Goal: Task Accomplishment & Management: Manage account settings

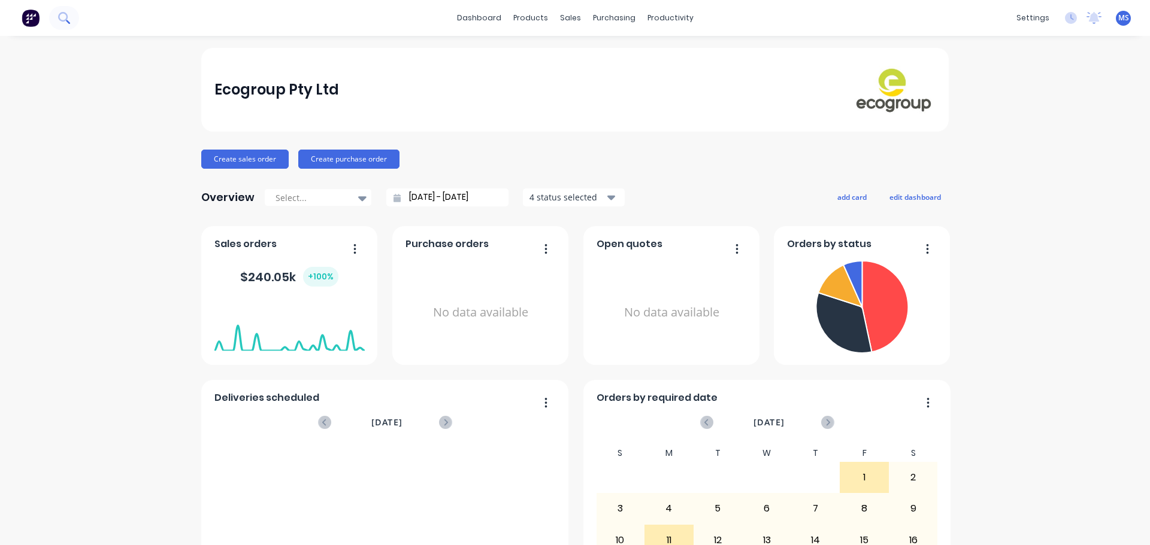
click at [67, 18] on icon at bounding box center [63, 17] width 10 height 10
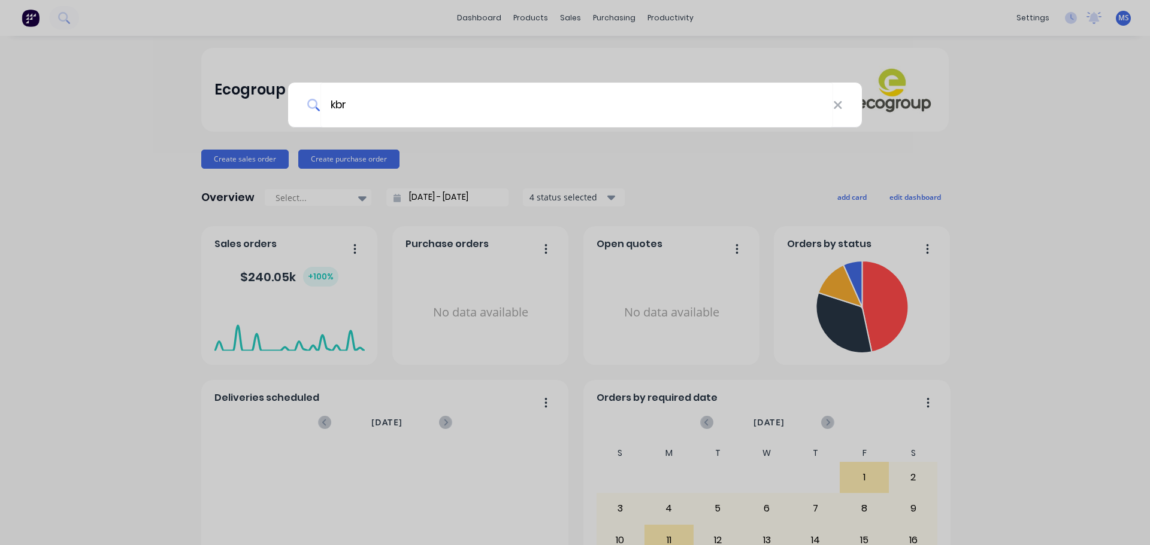
type input "kbr"
click at [304, 84] on div "kbr" at bounding box center [575, 105] width 574 height 45
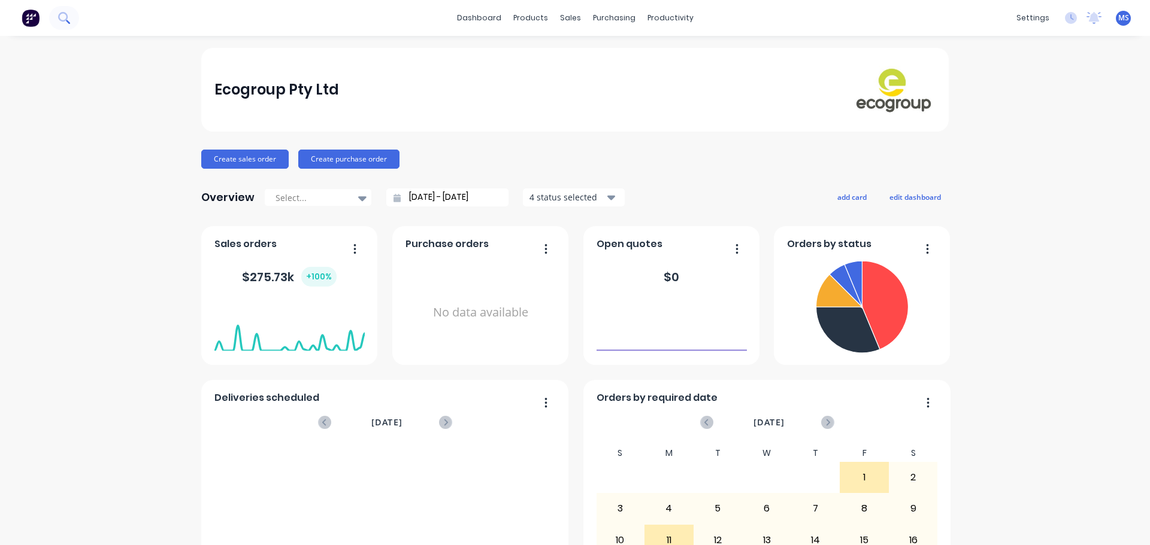
click at [62, 18] on icon at bounding box center [63, 17] width 11 height 11
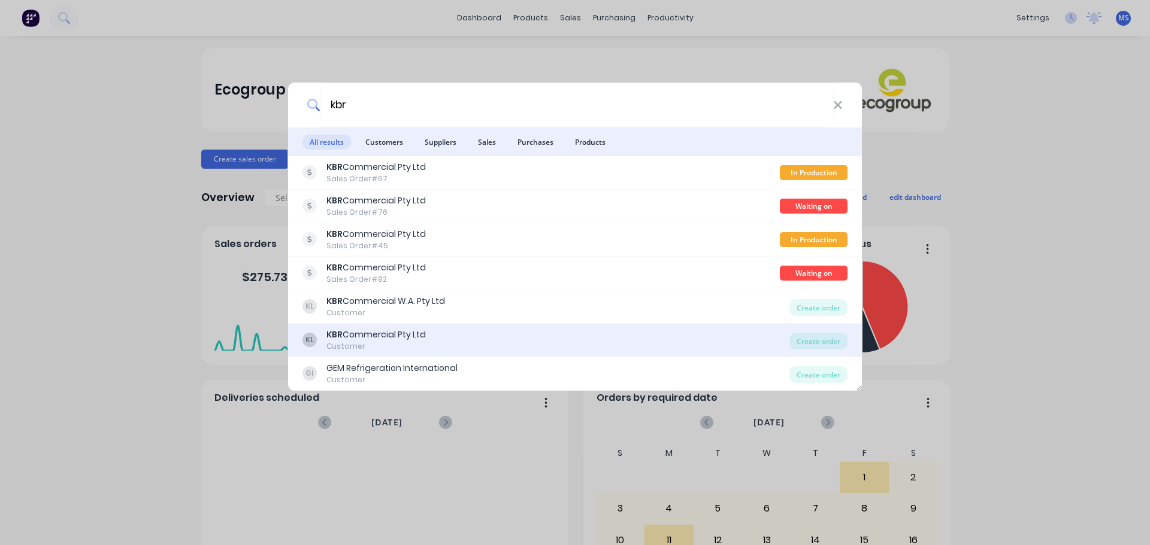
type input "kbr"
click at [487, 335] on div "KL KBR Commercial Pty Ltd Customer" at bounding box center [545, 340] width 487 height 23
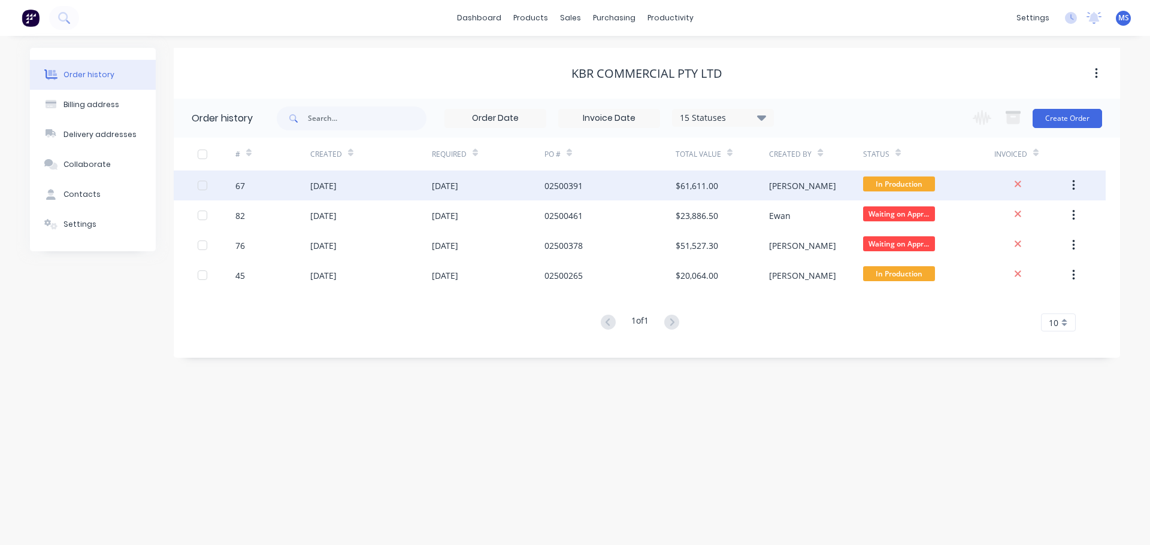
click at [396, 183] on div "[DATE]" at bounding box center [371, 186] width 122 height 30
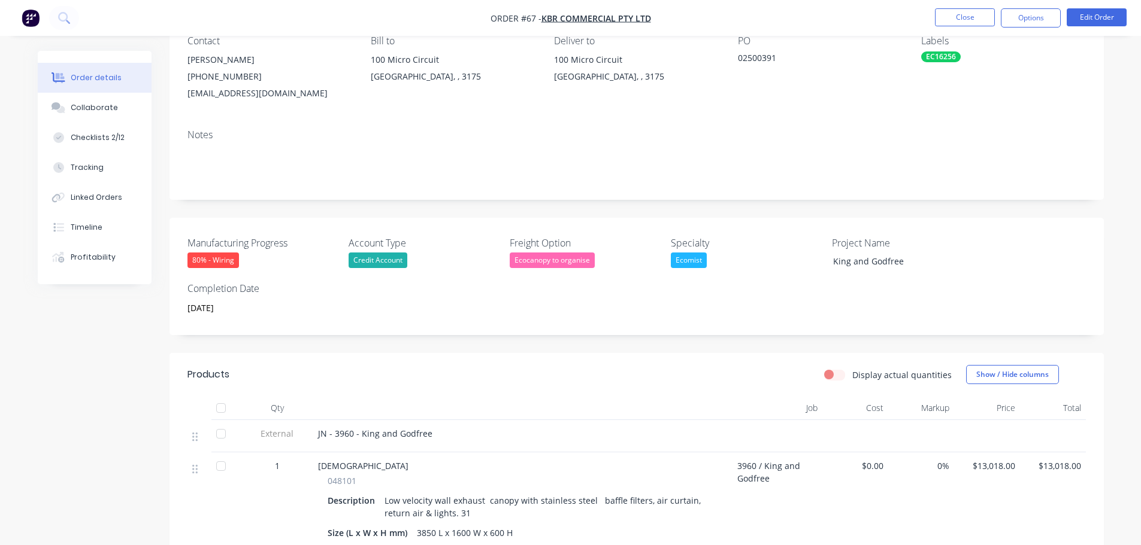
scroll to position [120, 0]
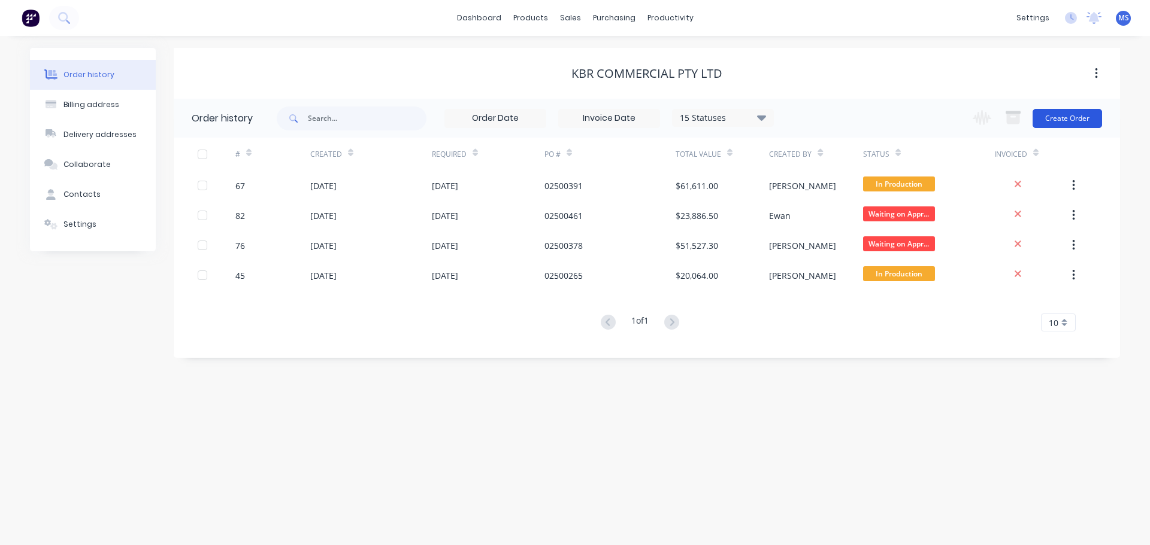
click at [1057, 114] on button "Create Order" at bounding box center [1066, 118] width 69 height 19
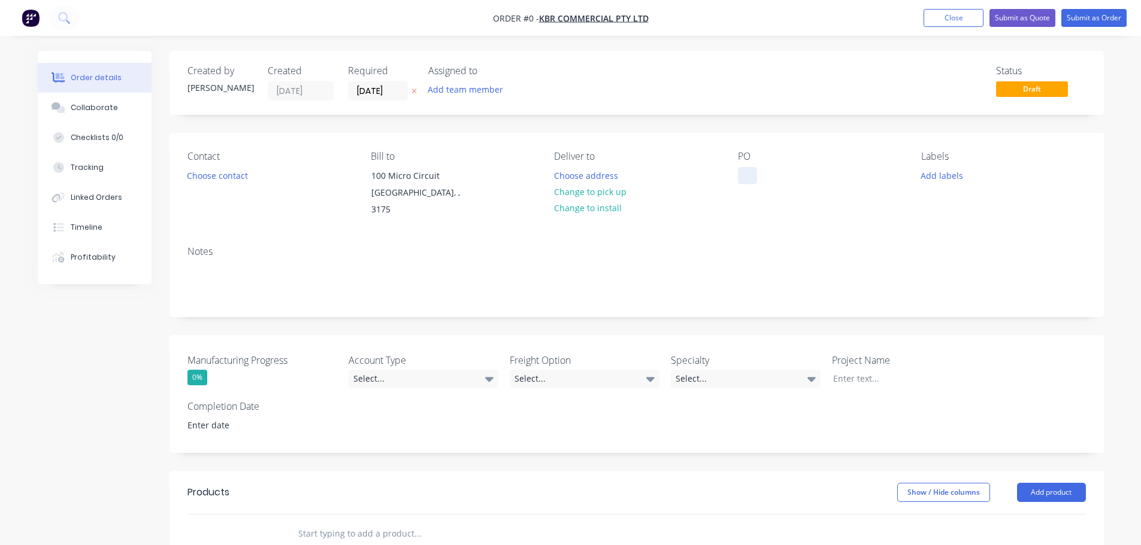
click at [754, 171] on div at bounding box center [747, 175] width 19 height 17
paste div
click at [227, 173] on div "Order details Collaborate Checklists 0/0 Tracking Linked Orders Timeline Profit…" at bounding box center [571, 455] width 1090 height 809
click at [229, 175] on button "Choose contact" at bounding box center [217, 175] width 74 height 16
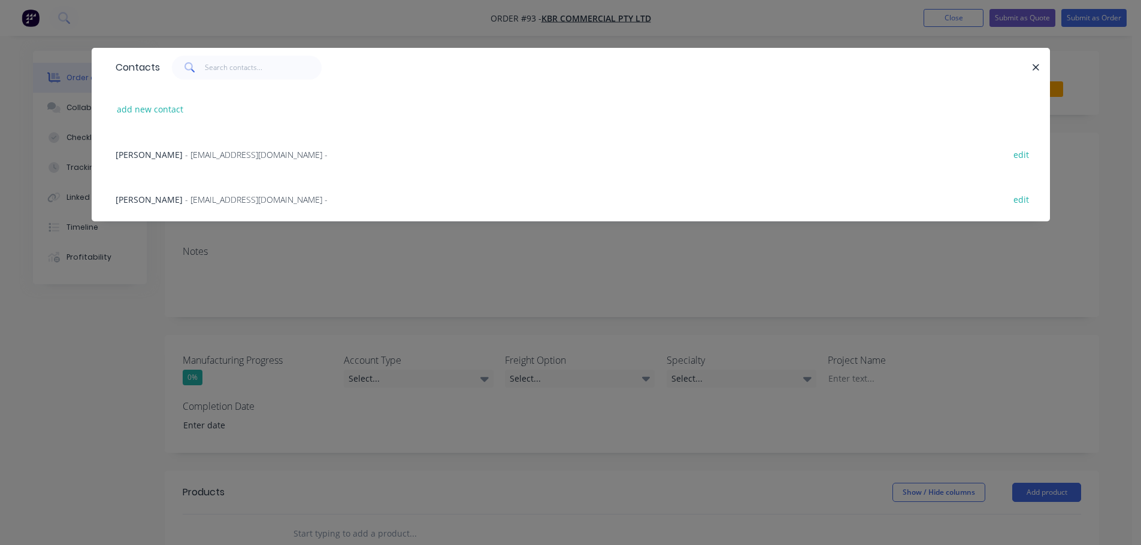
click at [156, 204] on span "[PERSON_NAME]" at bounding box center [149, 199] width 67 height 11
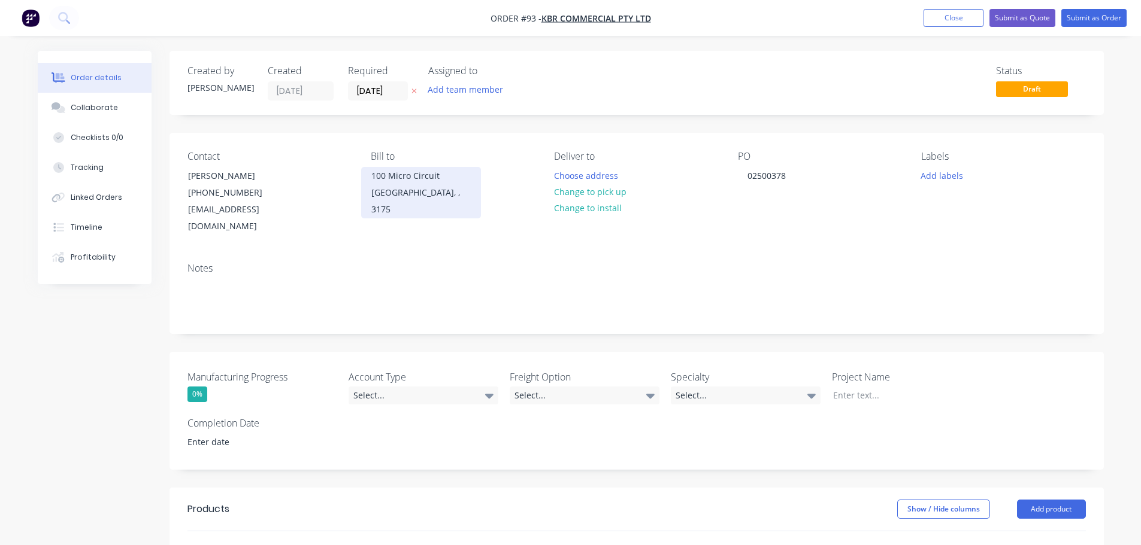
click at [447, 192] on div "[GEOGRAPHIC_DATA], , 3175" at bounding box center [420, 201] width 99 height 34
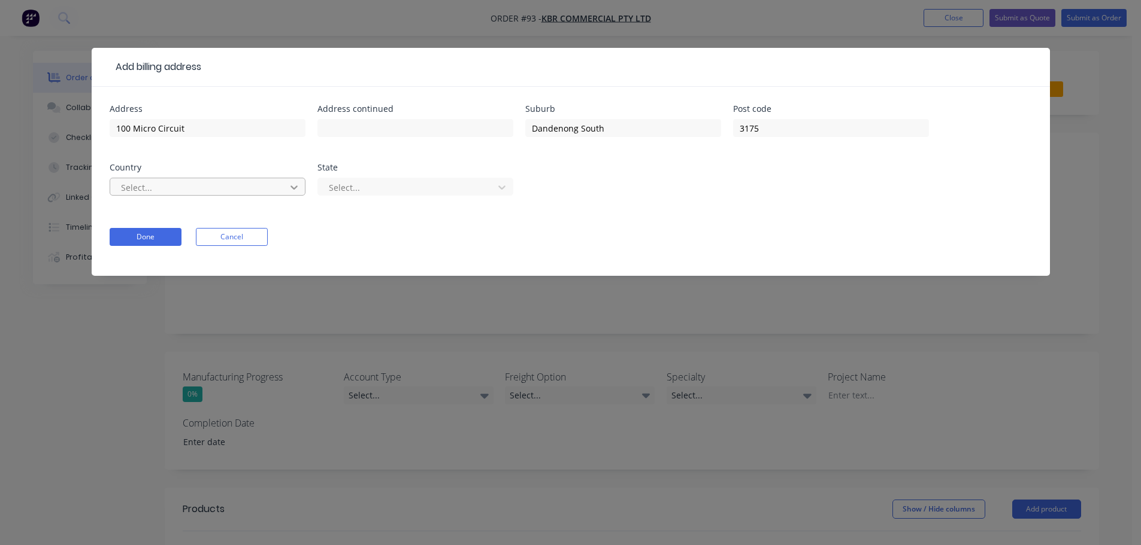
click at [294, 188] on icon at bounding box center [293, 188] width 7 height 4
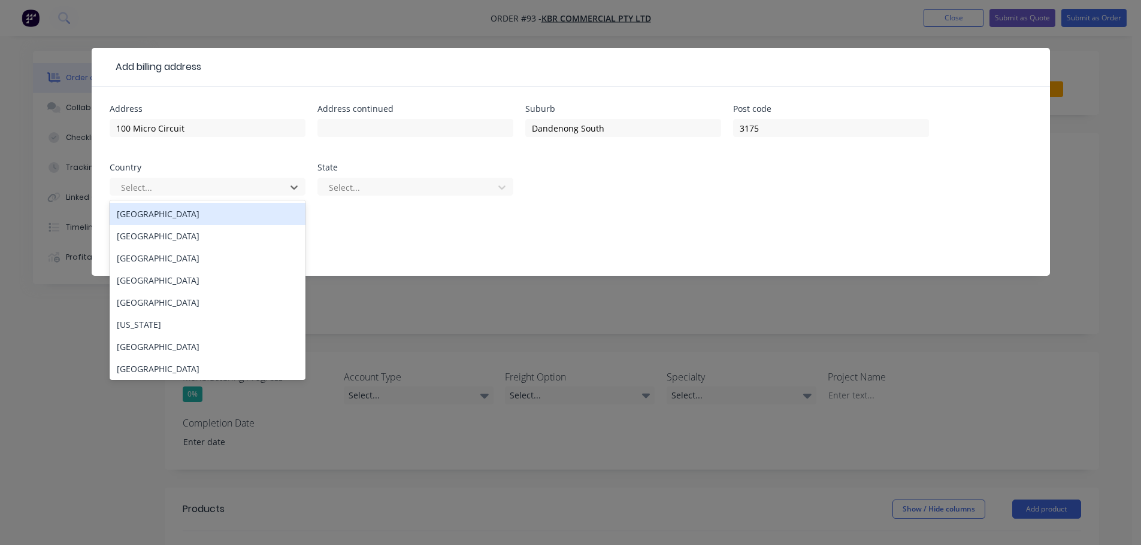
click at [235, 223] on div "[GEOGRAPHIC_DATA]" at bounding box center [208, 214] width 196 height 22
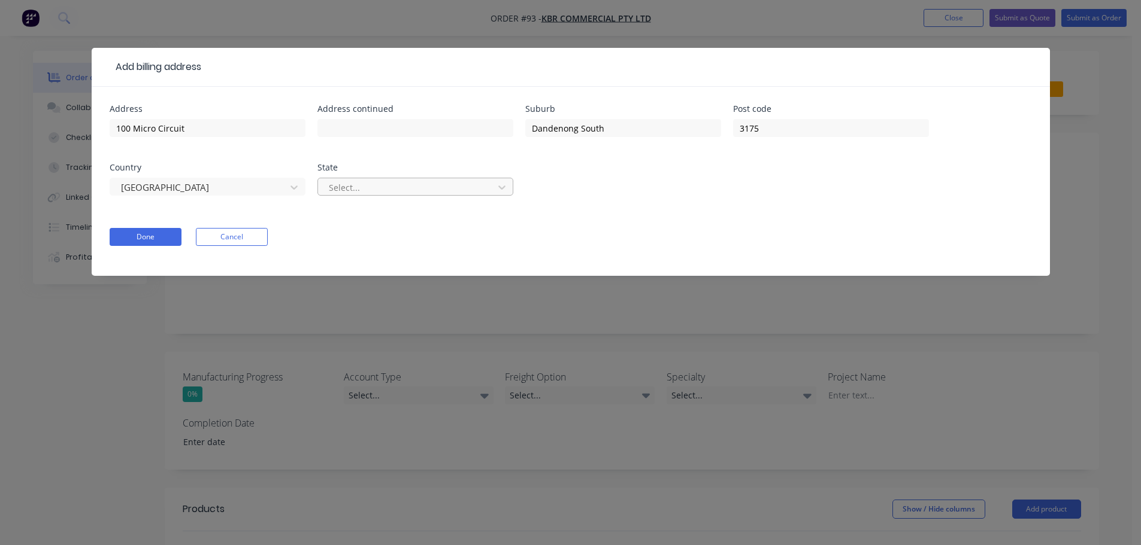
click at [359, 184] on div at bounding box center [408, 187] width 160 height 15
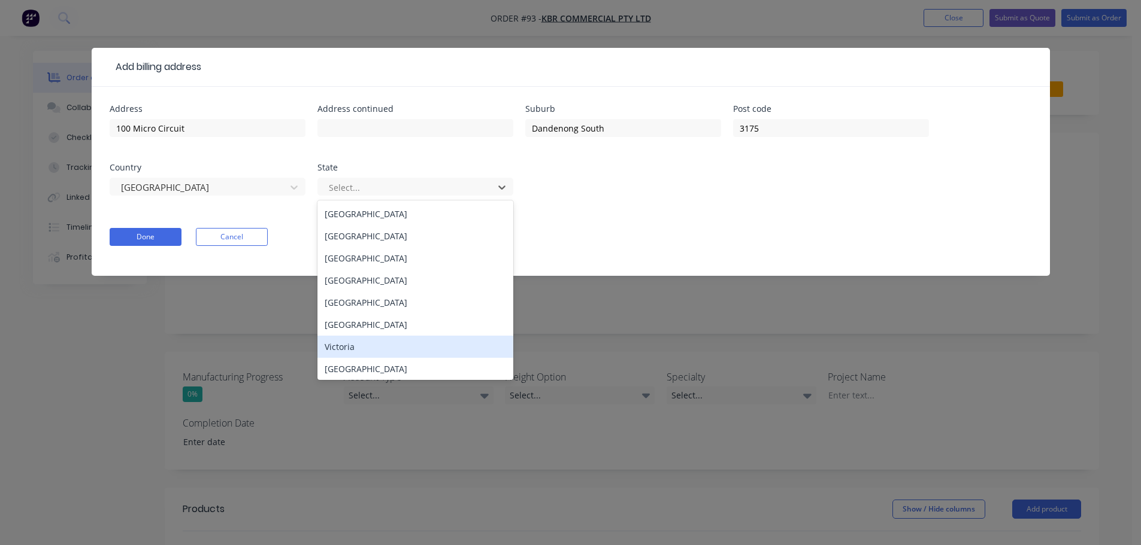
click at [352, 342] on div "Victoria" at bounding box center [415, 347] width 196 height 22
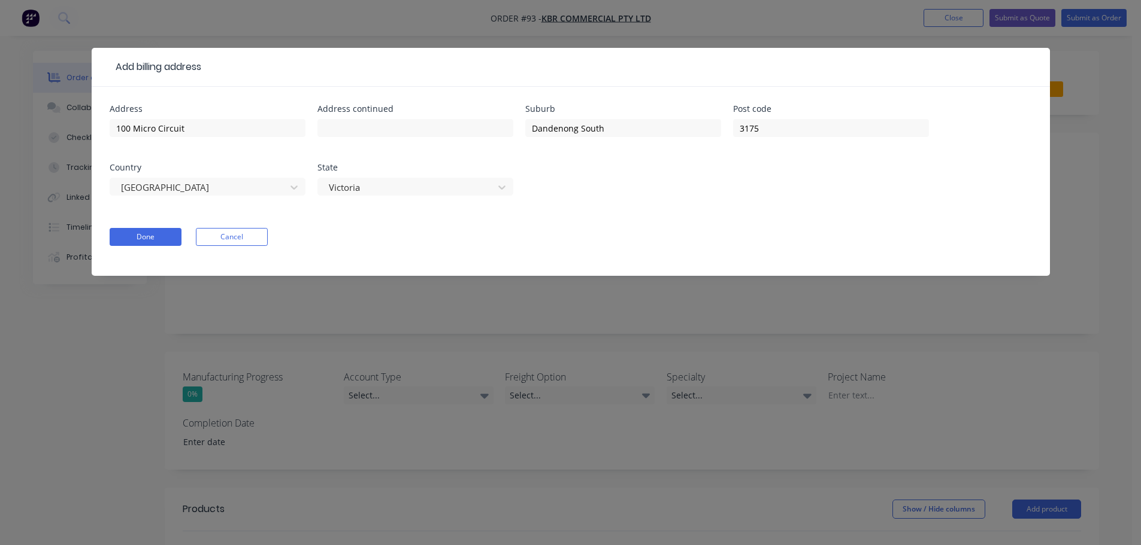
drag, startPoint x: 350, startPoint y: 342, endPoint x: 225, endPoint y: 306, distance: 130.4
click at [312, 335] on div "Add billing address Address 100 Micro Circuit Address continued Suburb [GEOGRAP…" at bounding box center [570, 272] width 1141 height 545
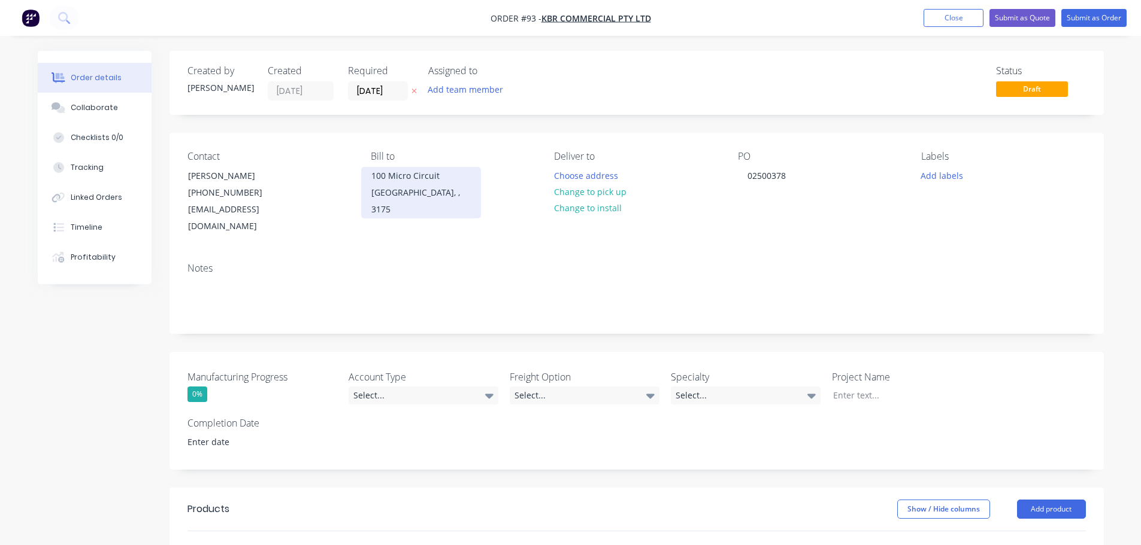
click at [443, 196] on div "[GEOGRAPHIC_DATA], , 3175" at bounding box center [420, 201] width 99 height 34
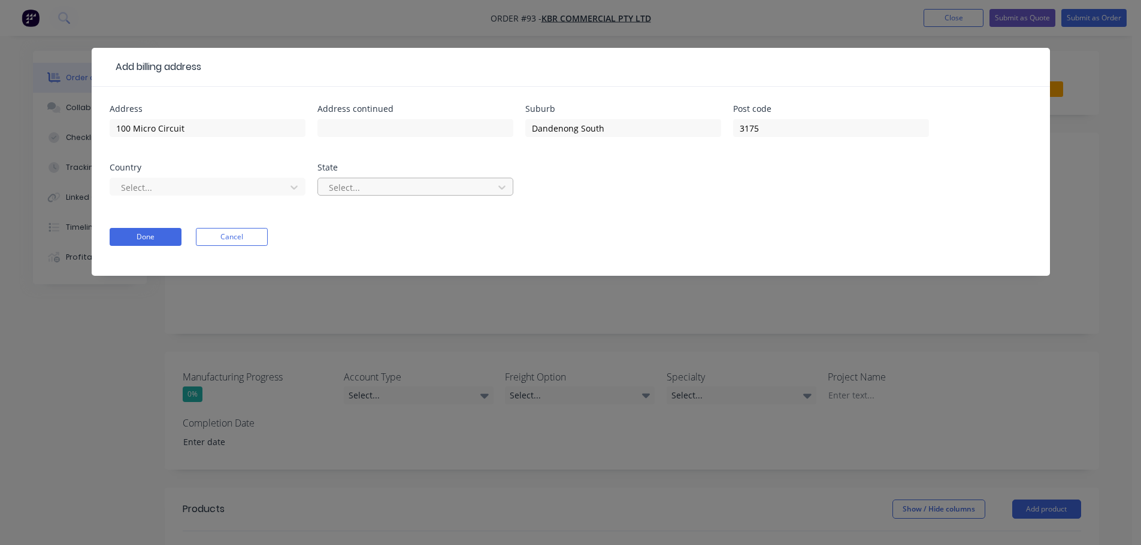
click at [392, 193] on div at bounding box center [408, 187] width 160 height 15
click at [253, 189] on div at bounding box center [200, 187] width 160 height 15
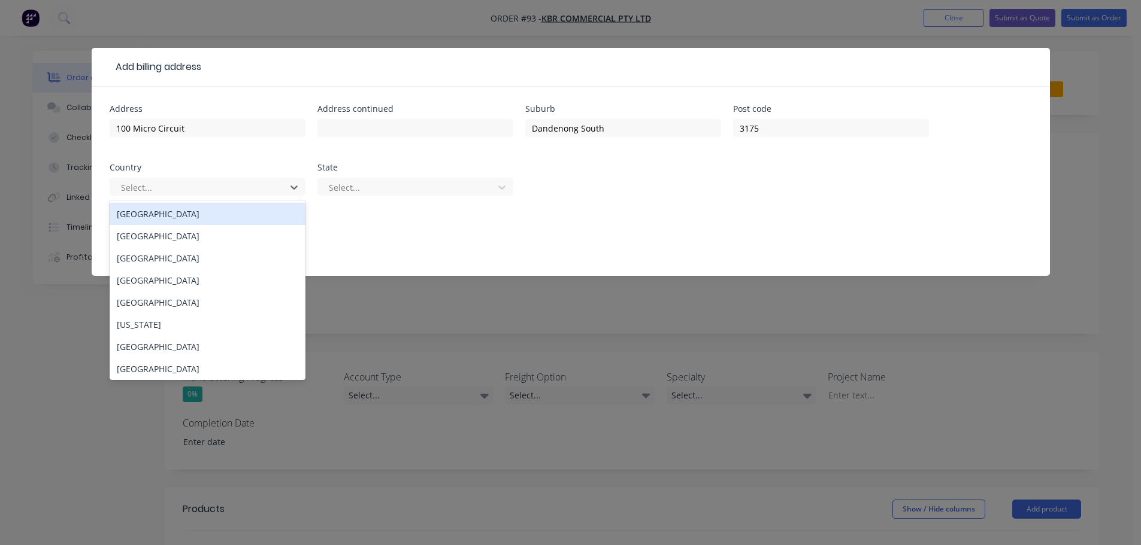
click at [228, 218] on div "[GEOGRAPHIC_DATA]" at bounding box center [208, 214] width 196 height 22
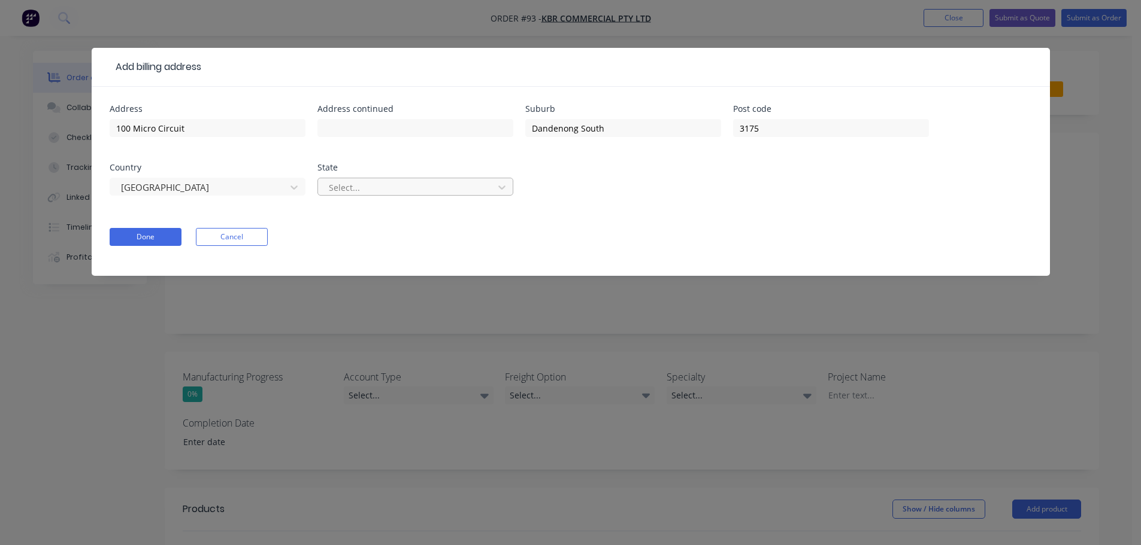
click at [356, 195] on div at bounding box center [408, 187] width 160 height 15
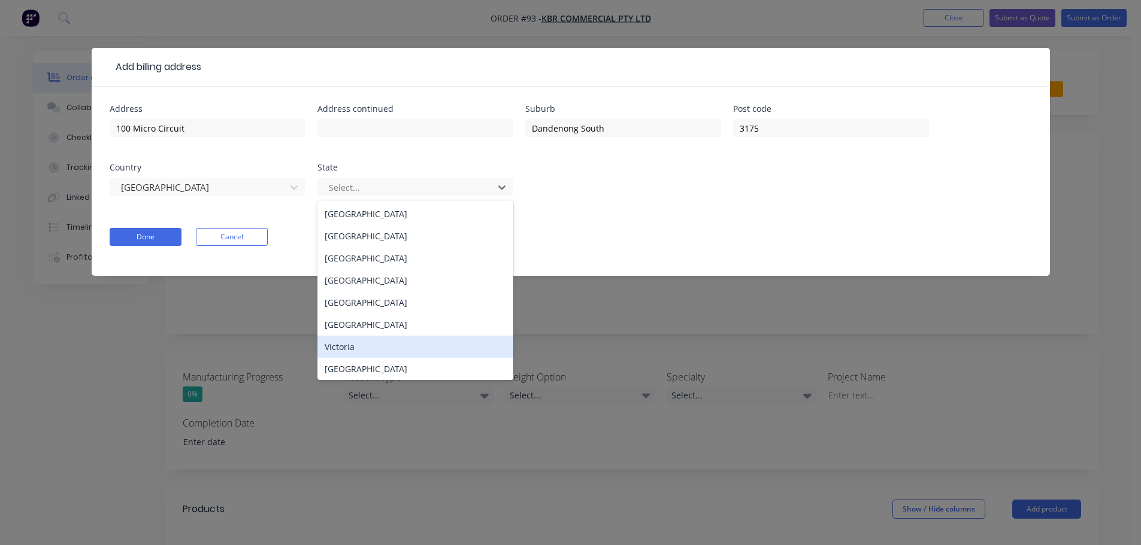
drag, startPoint x: 350, startPoint y: 341, endPoint x: 231, endPoint y: 289, distance: 130.0
click at [350, 341] on div "Victoria" at bounding box center [415, 347] width 196 height 22
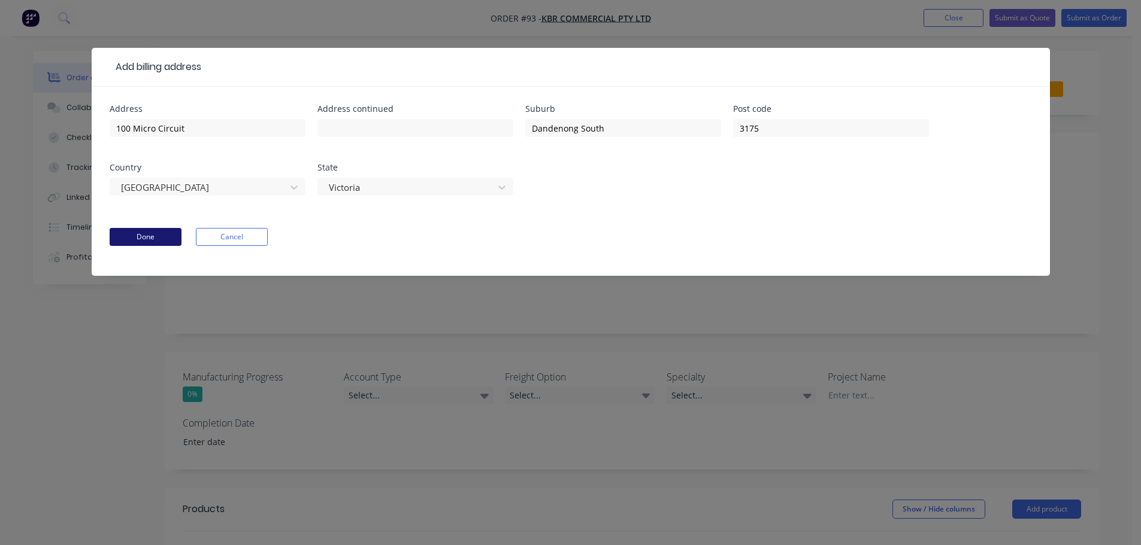
click at [169, 239] on button "Done" at bounding box center [146, 237] width 72 height 18
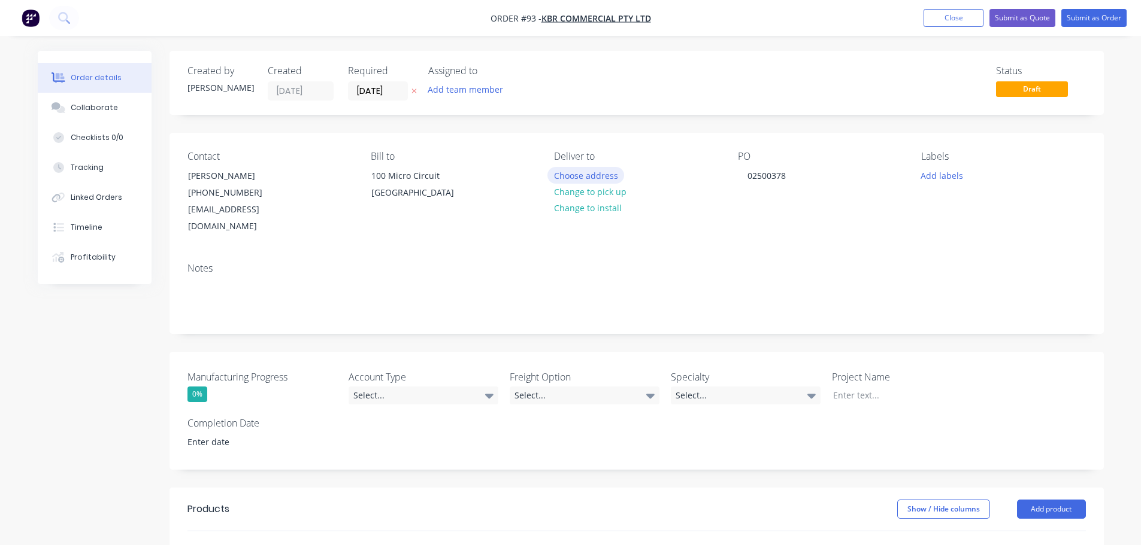
click at [582, 177] on button "Choose address" at bounding box center [585, 175] width 77 height 16
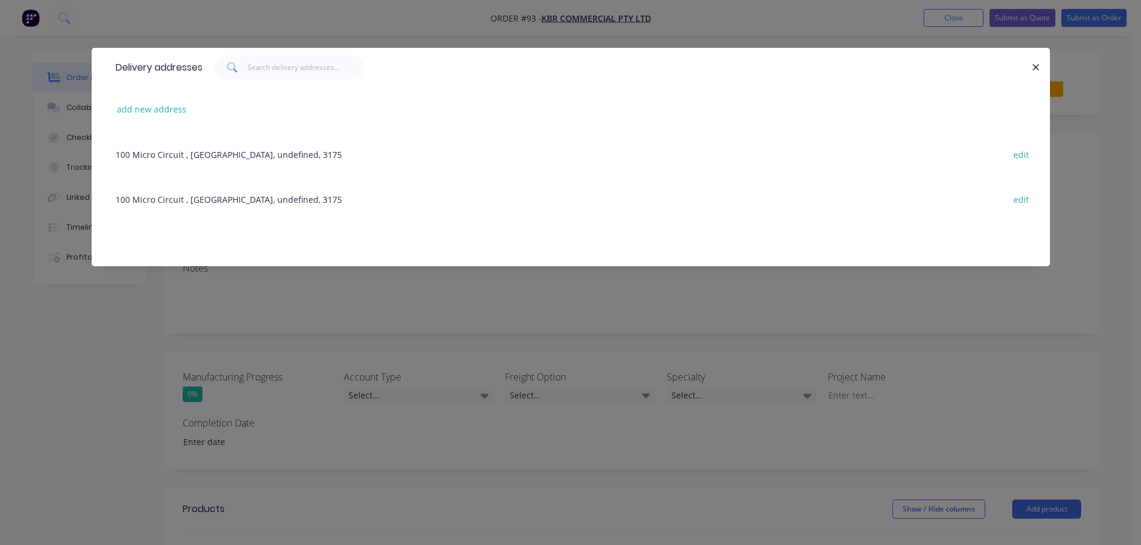
click at [234, 158] on div "100 Micro Circuit , [GEOGRAPHIC_DATA], undefined, 3175 edit" at bounding box center [571, 154] width 922 height 45
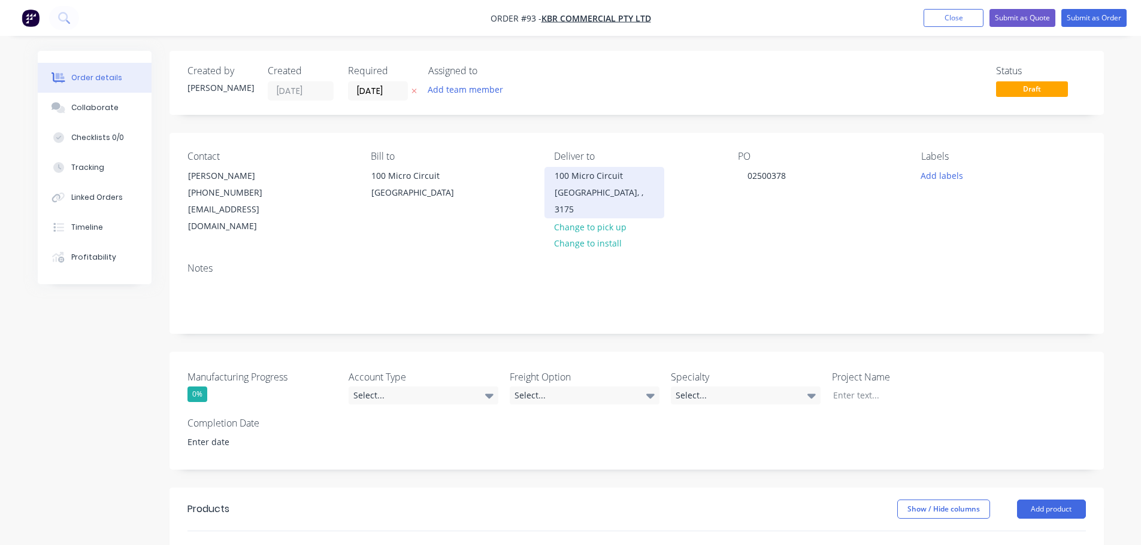
click at [608, 190] on div "[GEOGRAPHIC_DATA], , 3175" at bounding box center [603, 201] width 99 height 34
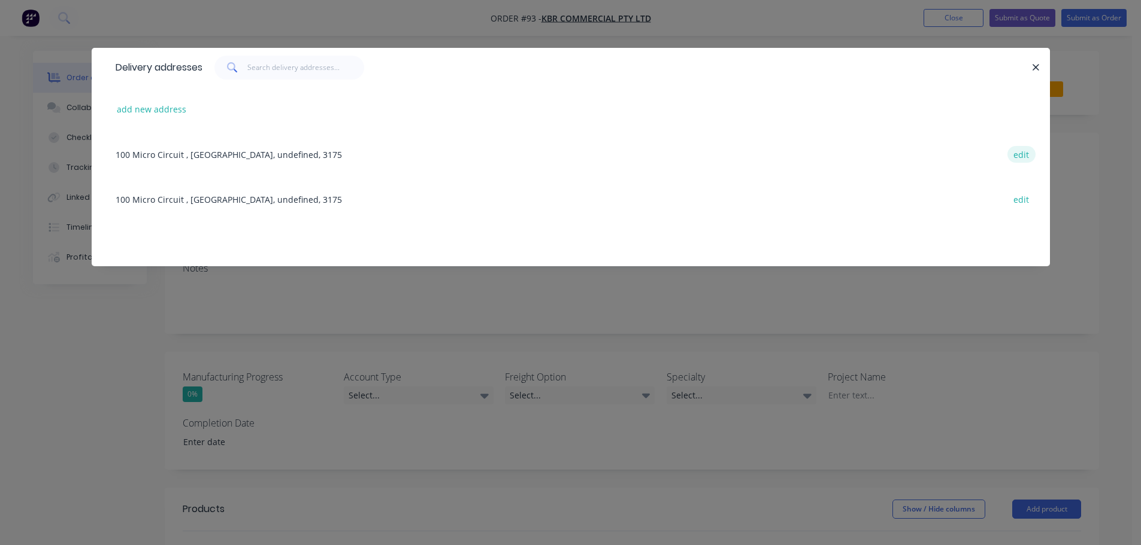
click at [1029, 160] on button "edit" at bounding box center [1021, 154] width 28 height 16
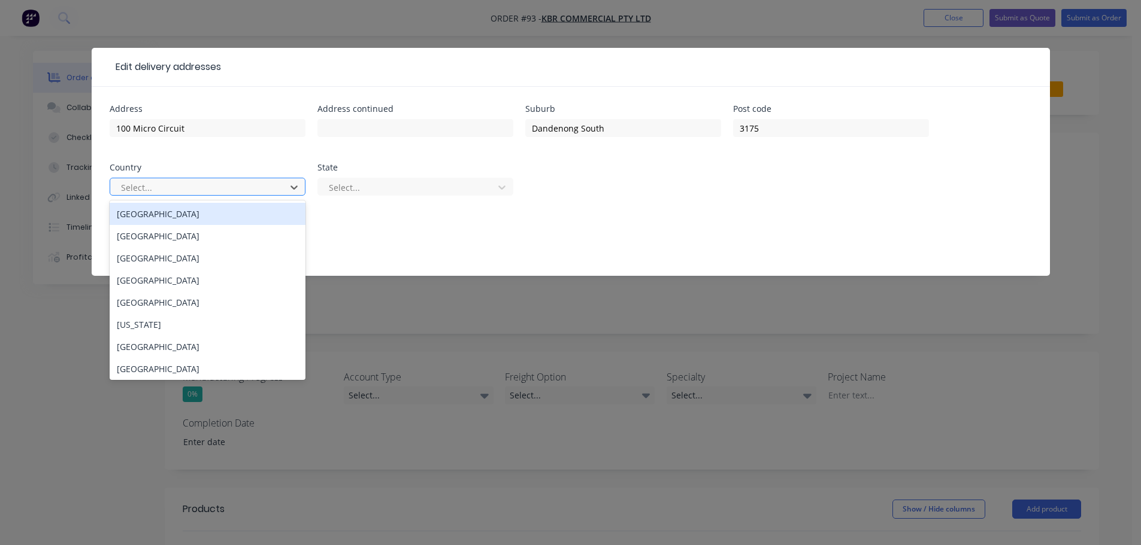
click at [256, 188] on div at bounding box center [200, 187] width 160 height 15
click at [243, 214] on div "[GEOGRAPHIC_DATA]" at bounding box center [208, 214] width 196 height 22
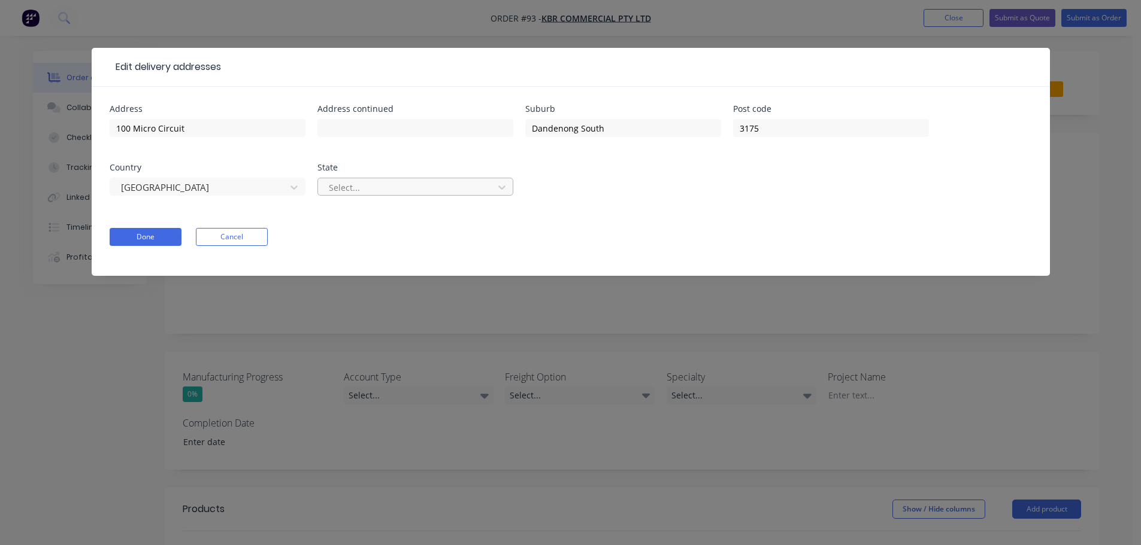
click at [439, 193] on div at bounding box center [408, 187] width 160 height 15
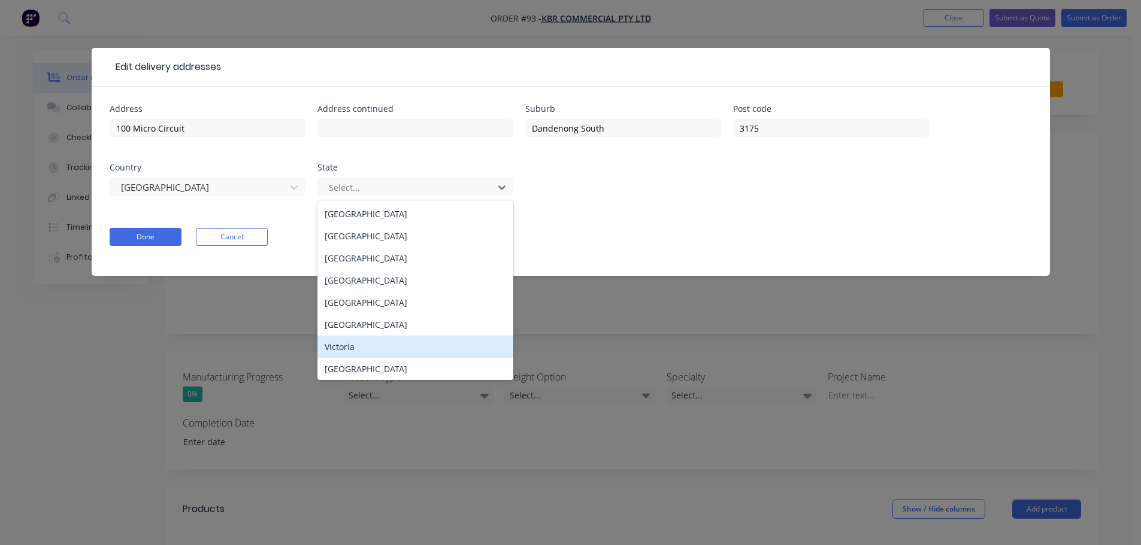
click at [399, 350] on div "Victoria" at bounding box center [415, 347] width 196 height 22
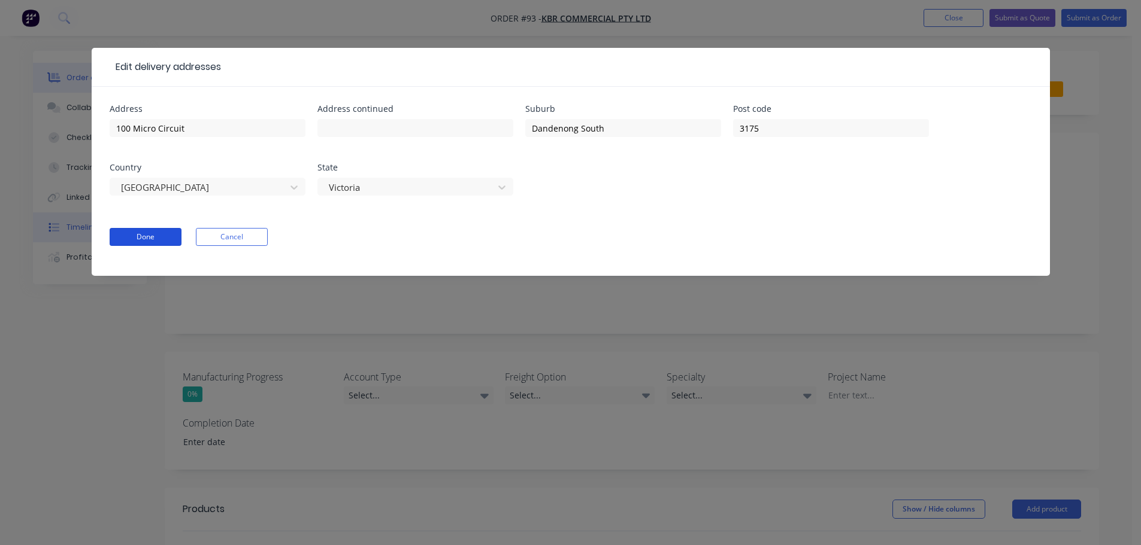
click at [135, 238] on button "Done" at bounding box center [146, 237] width 72 height 18
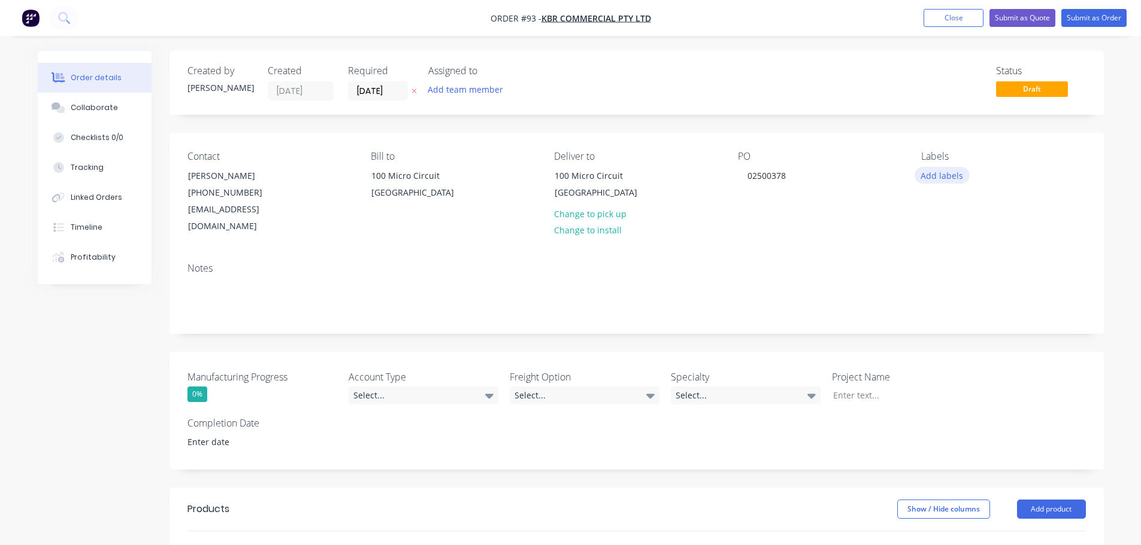
click at [931, 180] on button "Add labels" at bounding box center [941, 175] width 55 height 16
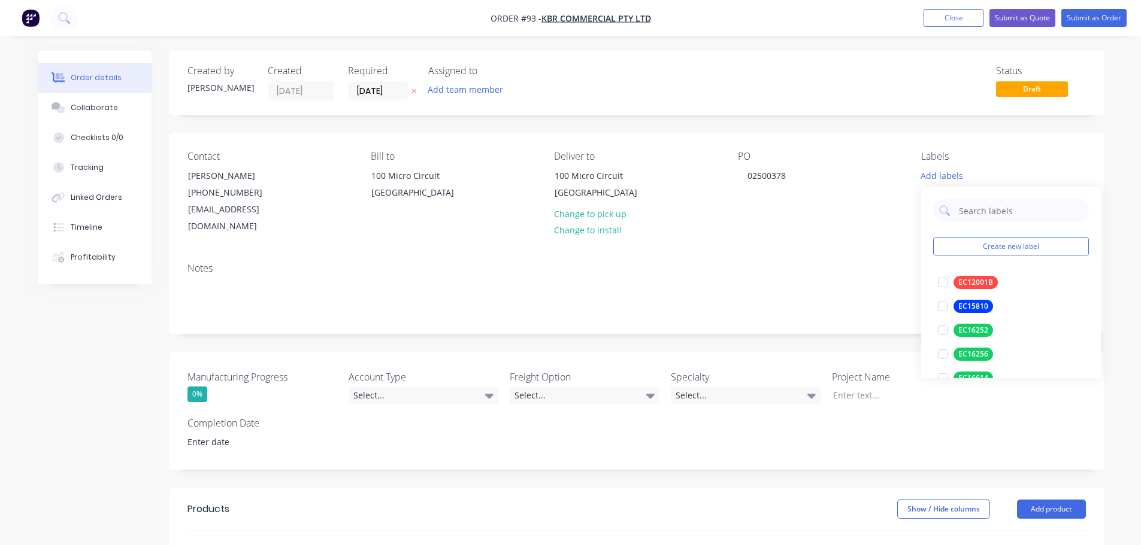
click at [989, 258] on div "Create new label EC12001B edit EC15810 edit EC16252 edit EC16256 edit EC16614 e…" at bounding box center [1011, 283] width 180 height 192
click at [989, 251] on button "Create new label" at bounding box center [1011, 247] width 156 height 18
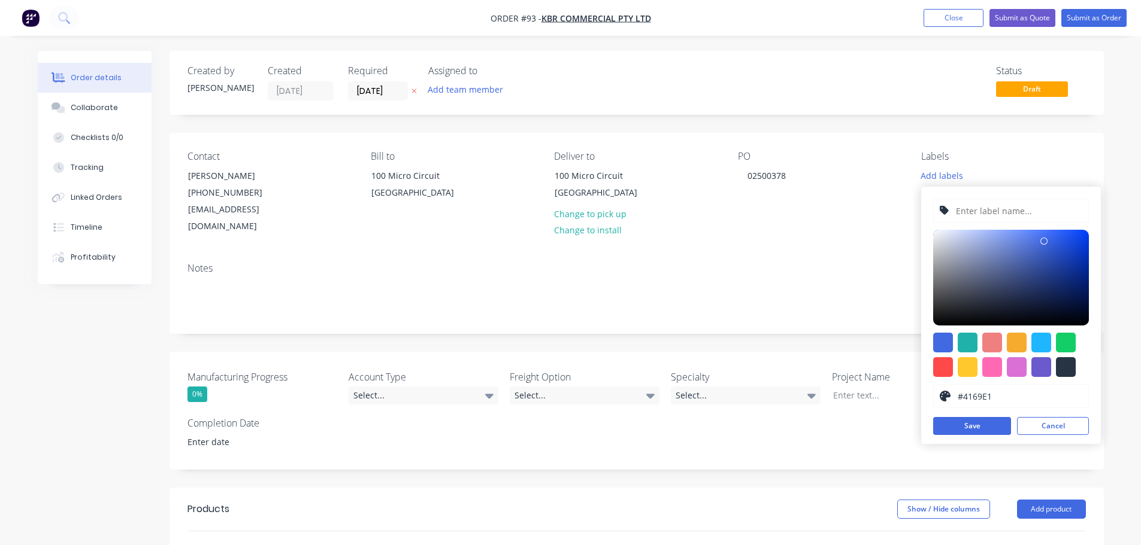
click at [1014, 217] on input "text" at bounding box center [1018, 210] width 128 height 23
paste input "EC16252"
type input "EC16252"
click at [1063, 350] on div at bounding box center [1066, 343] width 20 height 20
type input "#13CE66"
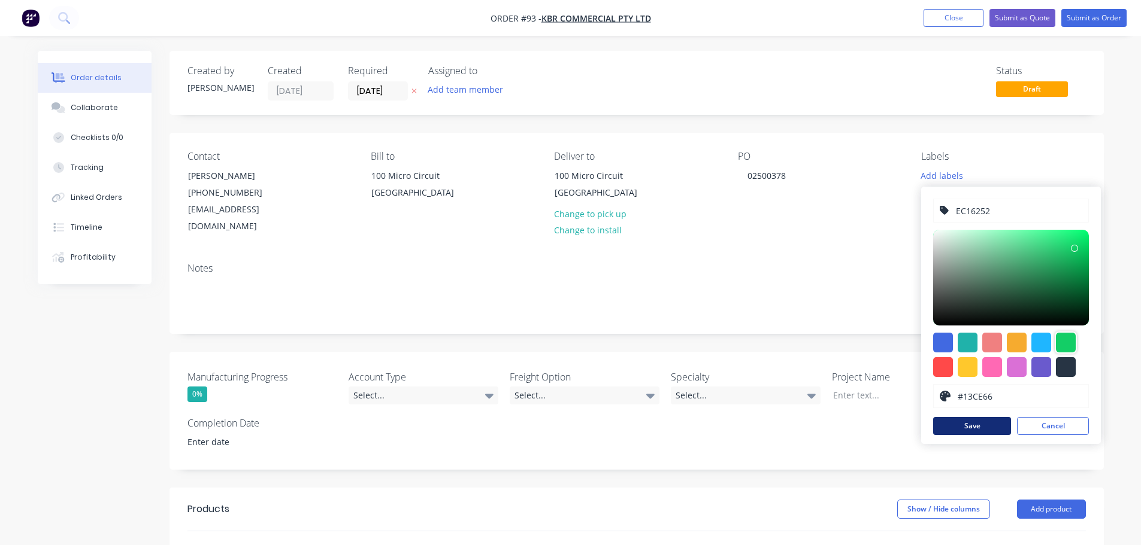
click at [1000, 422] on button "Save" at bounding box center [972, 426] width 78 height 18
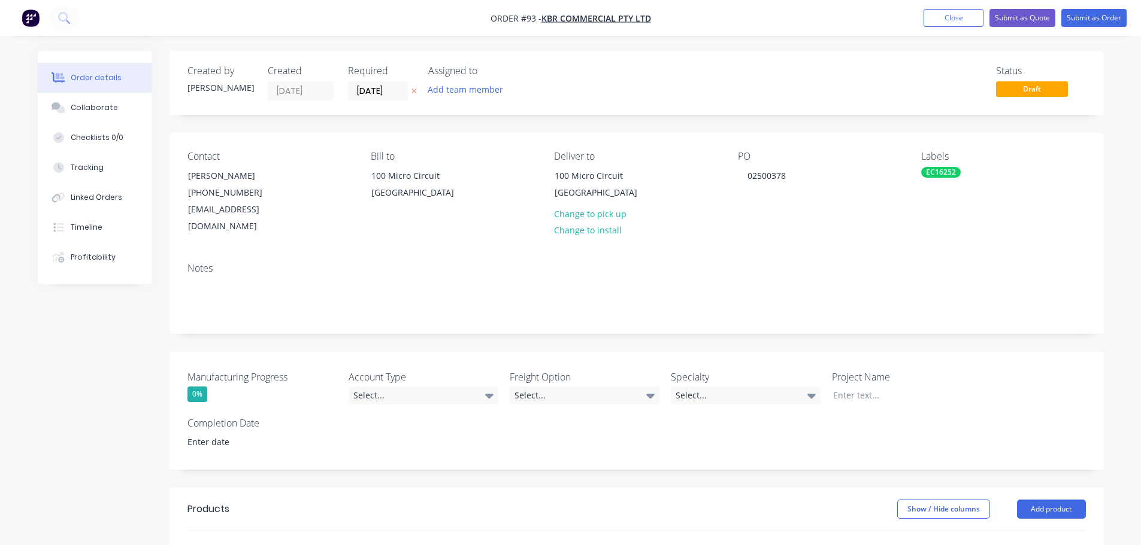
click at [863, 253] on div "Notes" at bounding box center [636, 293] width 934 height 80
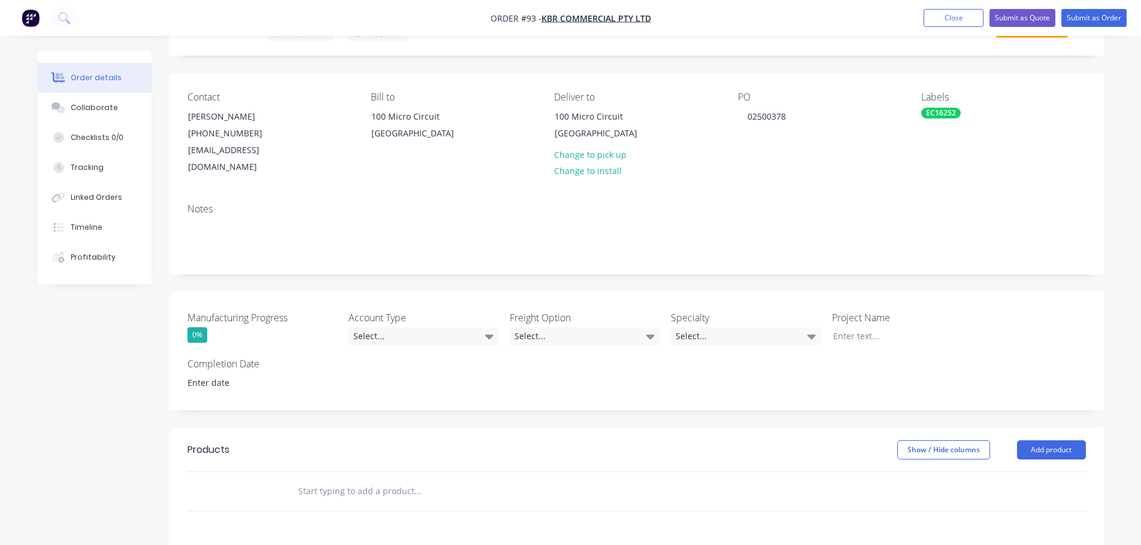
scroll to position [60, 0]
click at [459, 327] on div "Select..." at bounding box center [423, 336] width 150 height 18
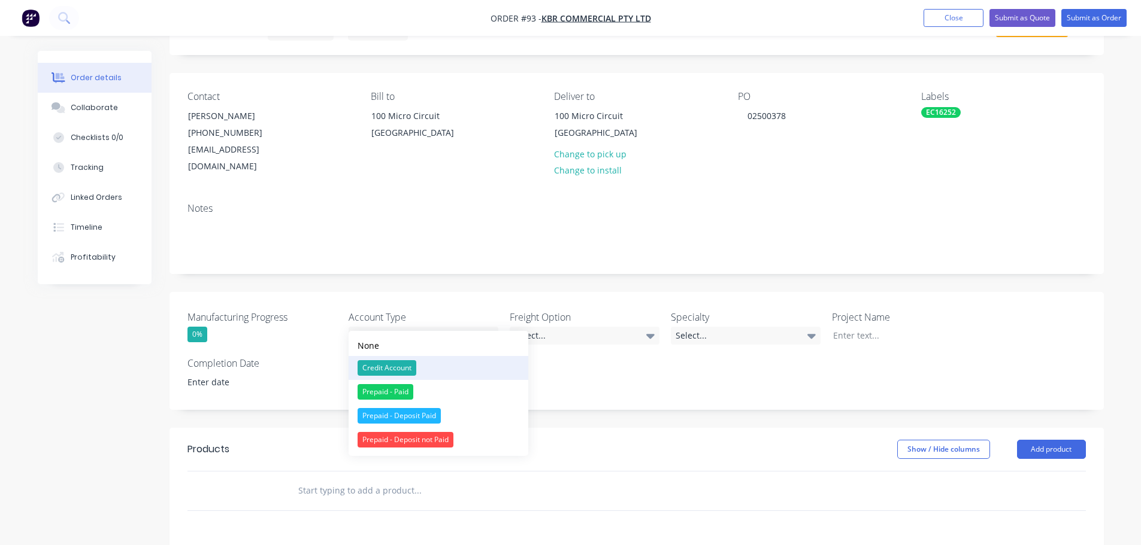
click at [459, 371] on button "Credit Account" at bounding box center [438, 368] width 180 height 24
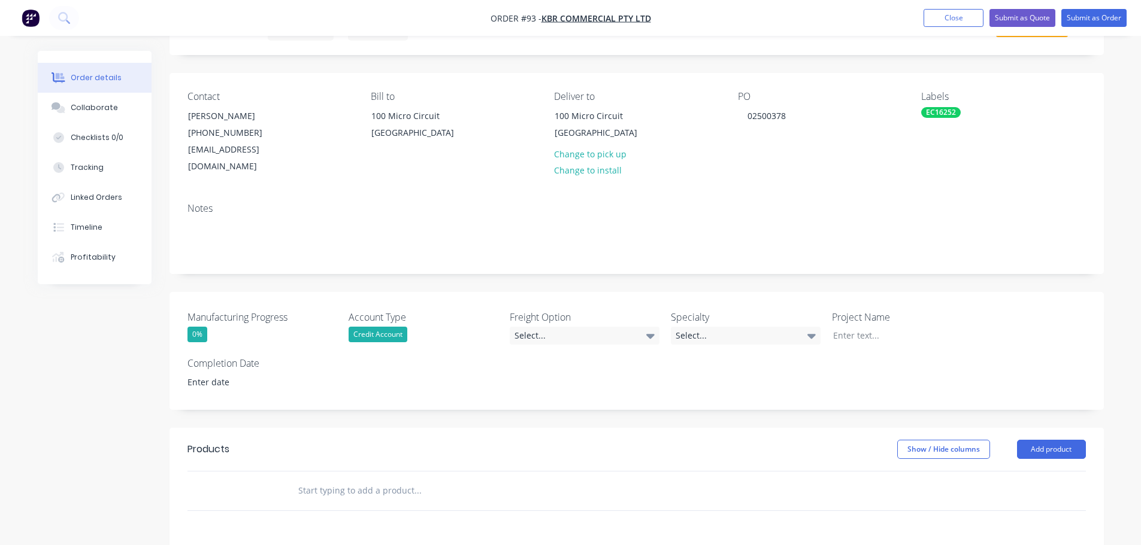
click at [542, 330] on div "Manufacturing Progress 0% Account Type Credit Account Freight Option Select... …" at bounding box center [636, 351] width 934 height 118
click at [548, 327] on div "Select..." at bounding box center [585, 336] width 150 height 18
click at [560, 376] on button "Ecocanopy to organise" at bounding box center [600, 368] width 180 height 24
click at [750, 310] on div "Specialty Select..." at bounding box center [746, 327] width 150 height 35
click at [766, 327] on div "Select..." at bounding box center [746, 336] width 150 height 18
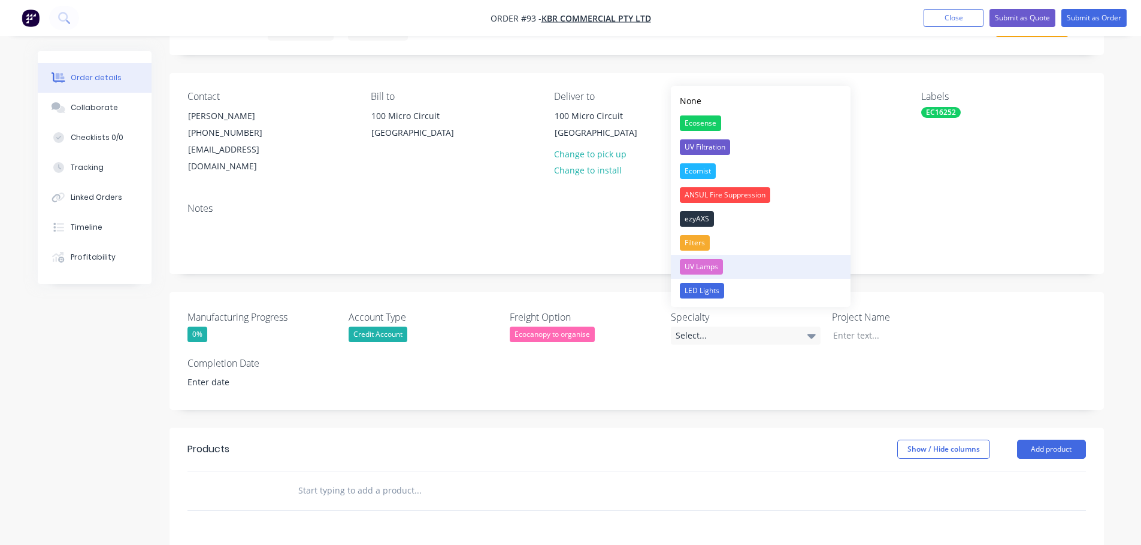
click at [726, 272] on button "UV Lamps" at bounding box center [761, 267] width 180 height 24
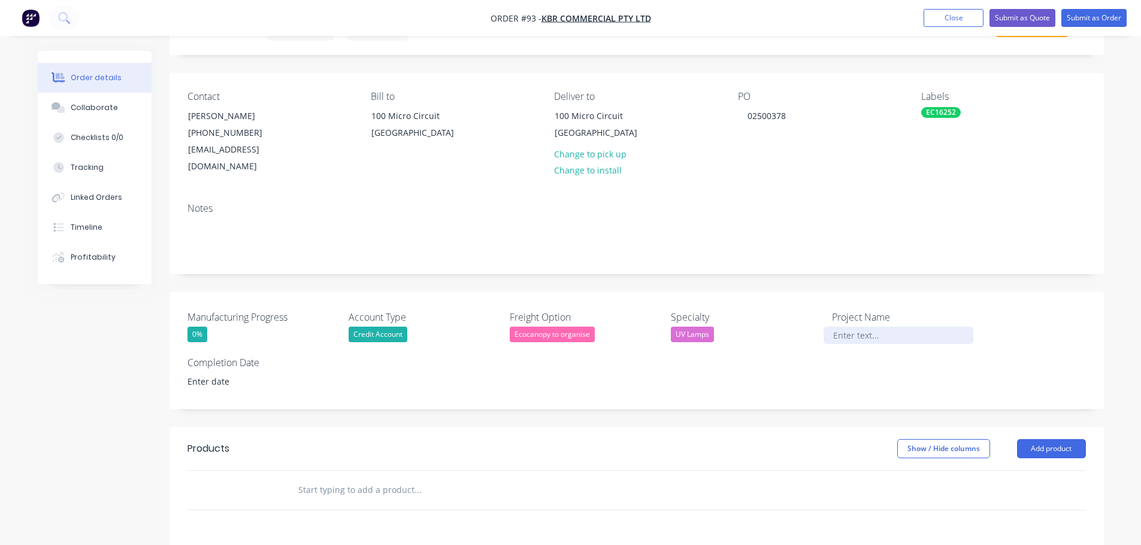
click at [844, 327] on div at bounding box center [898, 335] width 150 height 17
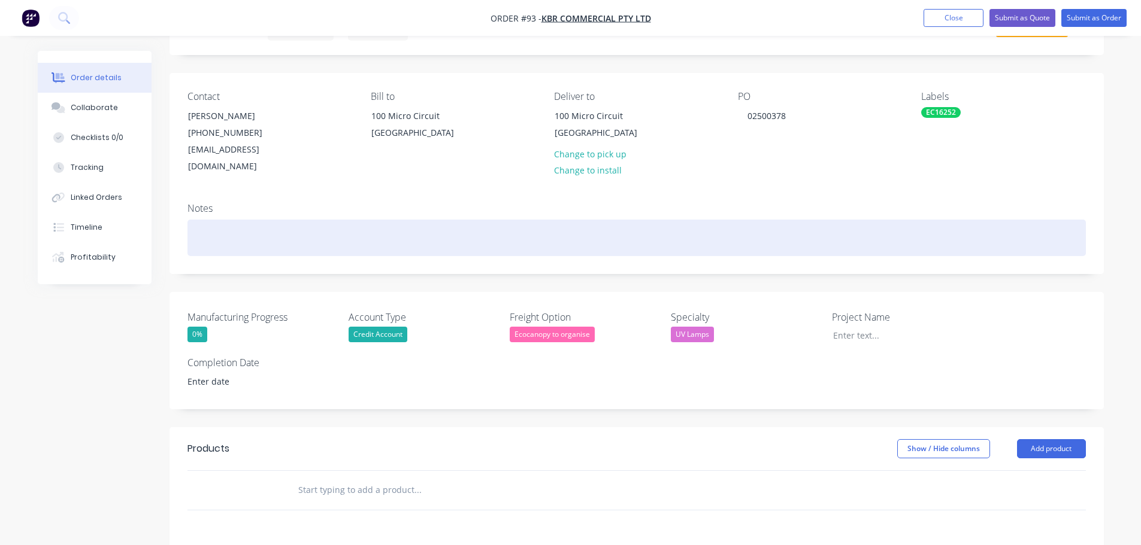
scroll to position [0, 0]
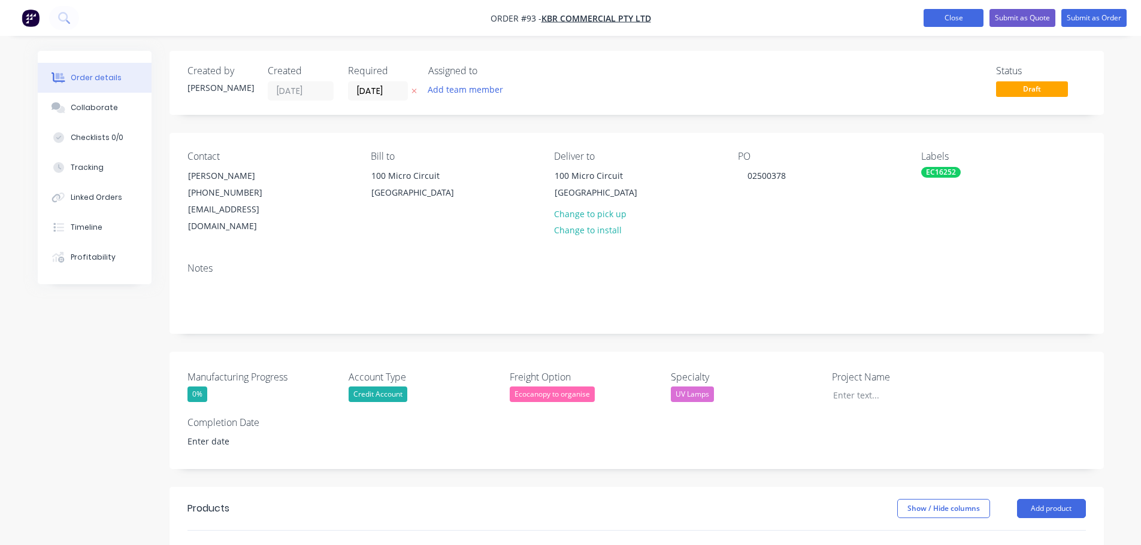
click at [942, 25] on button "Close" at bounding box center [953, 18] width 60 height 18
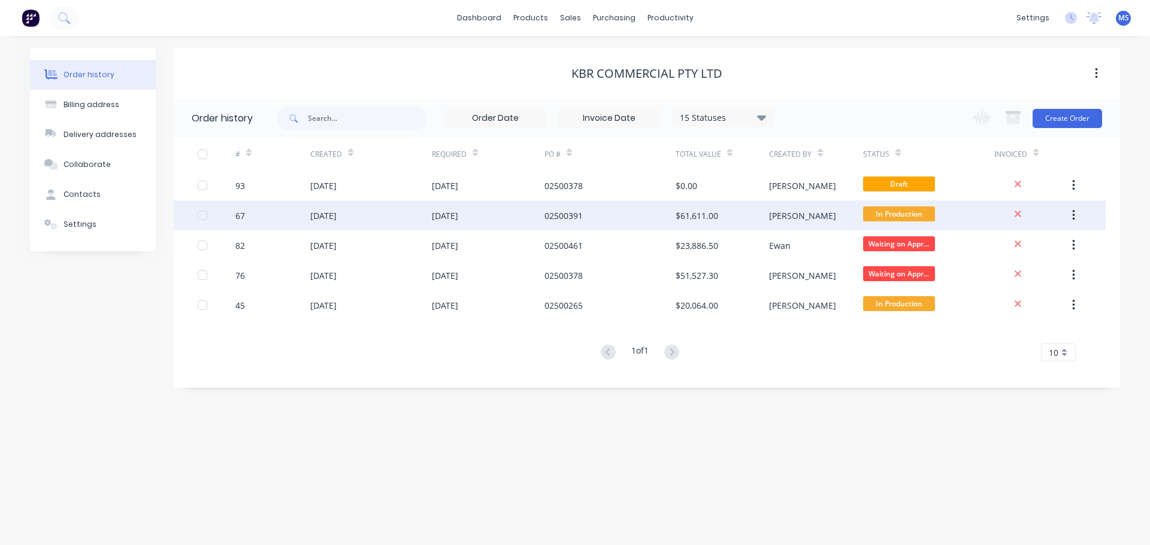
click at [336, 221] on div "[DATE]" at bounding box center [323, 216] width 26 height 13
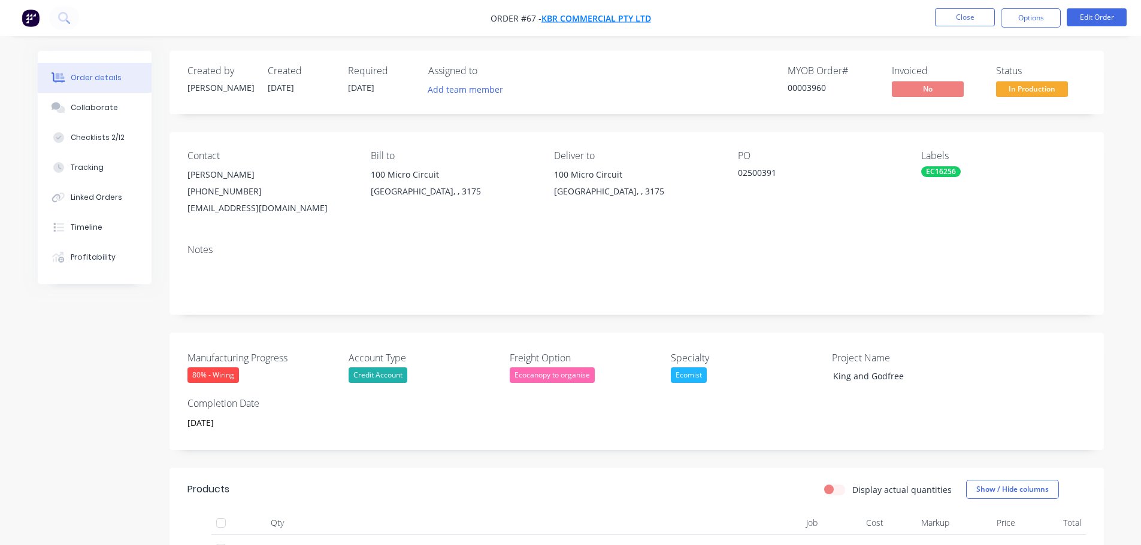
click at [578, 16] on span "KBR Commercial Pty Ltd" at bounding box center [596, 18] width 110 height 11
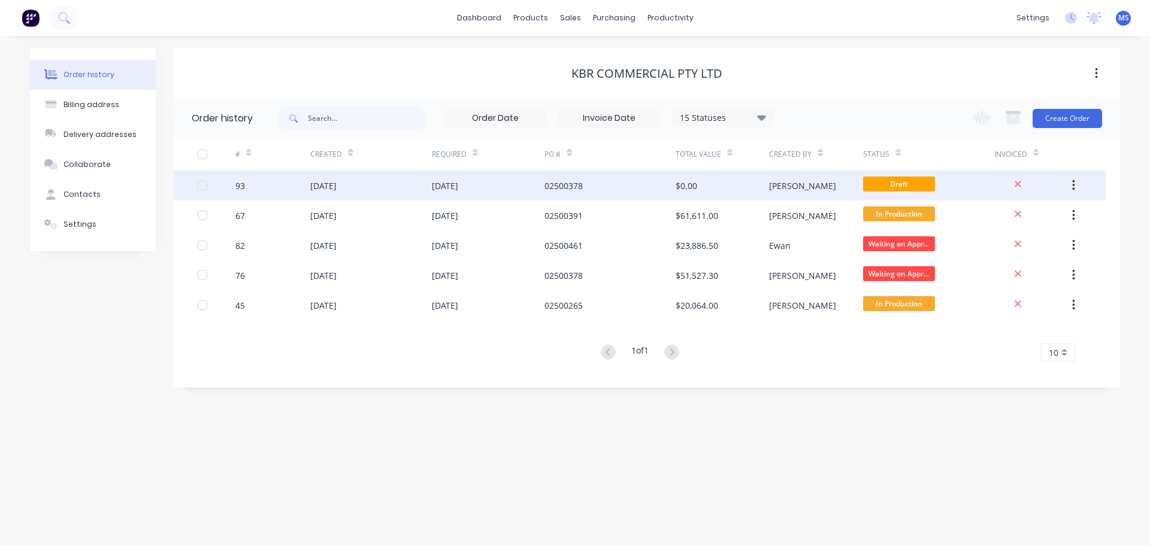
click at [335, 188] on div "[DATE]" at bounding box center [323, 186] width 26 height 13
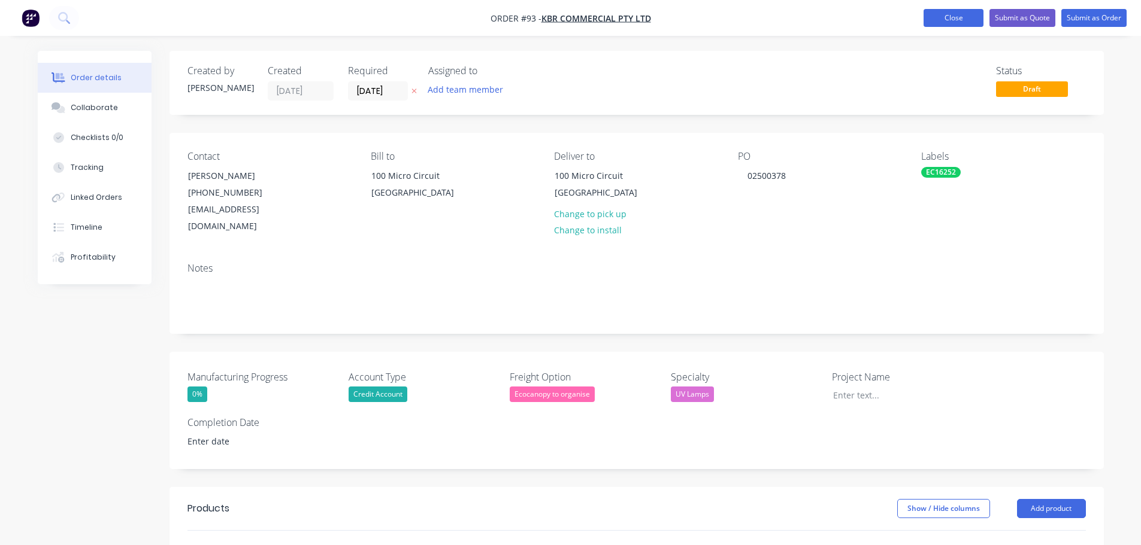
click at [954, 26] on button "Close" at bounding box center [953, 18] width 60 height 18
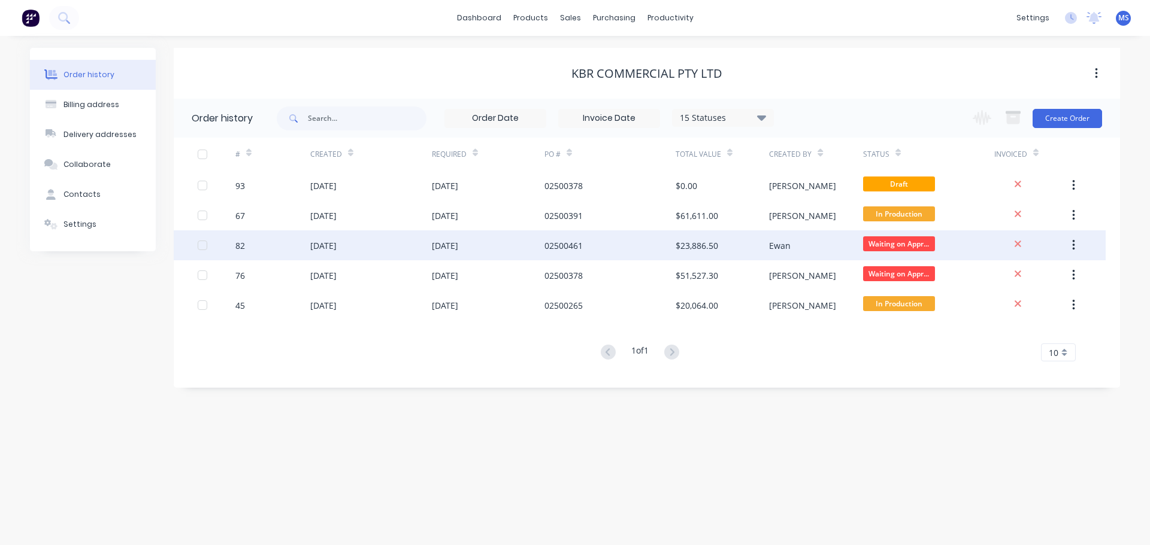
click at [331, 242] on div "[DATE]" at bounding box center [323, 245] width 26 height 13
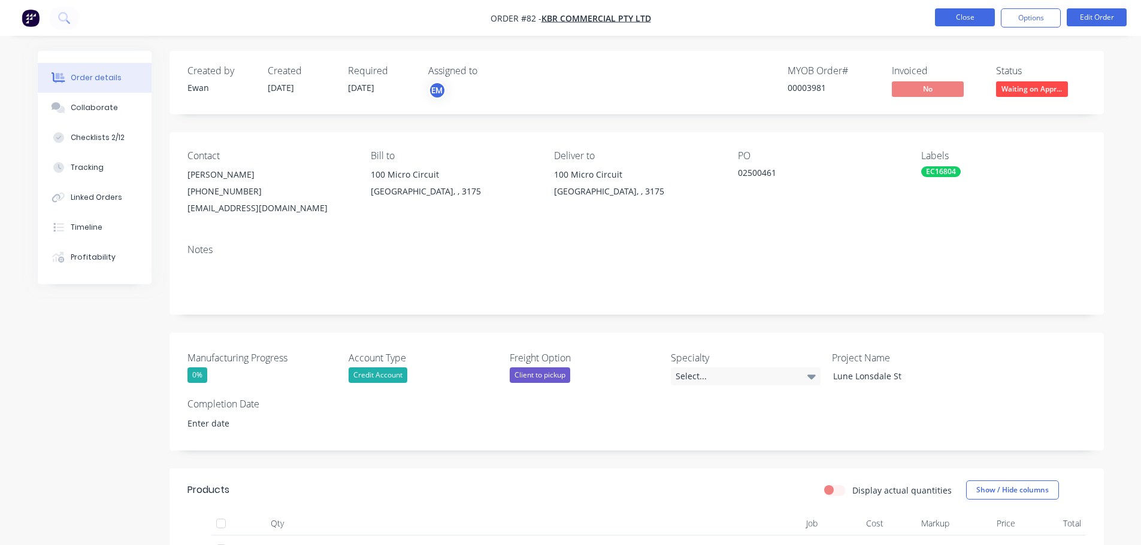
click at [972, 25] on button "Close" at bounding box center [965, 17] width 60 height 18
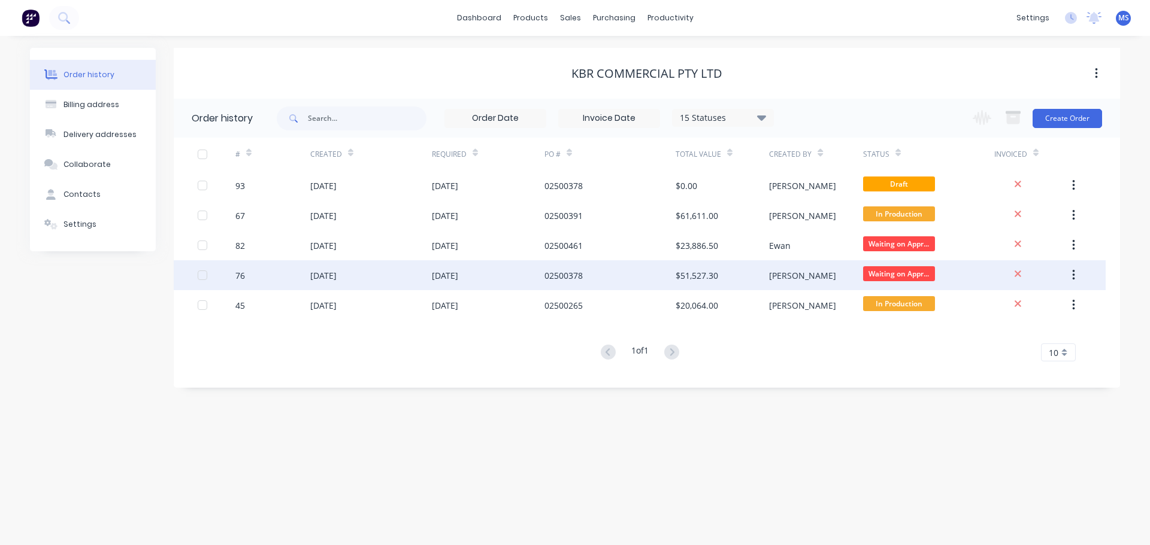
click at [458, 272] on div "[DATE]" at bounding box center [445, 275] width 26 height 13
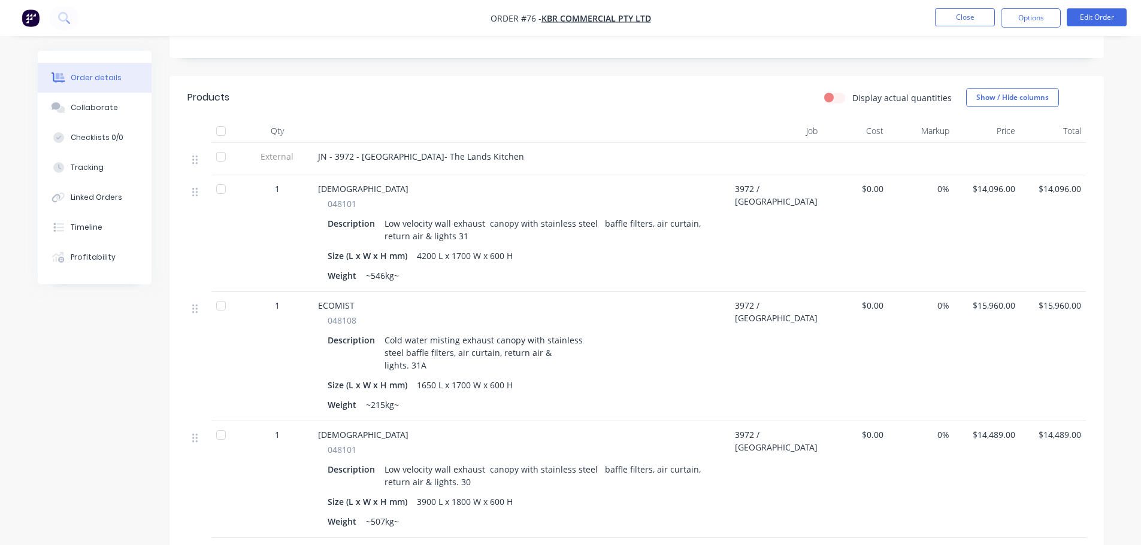
scroll to position [419, 0]
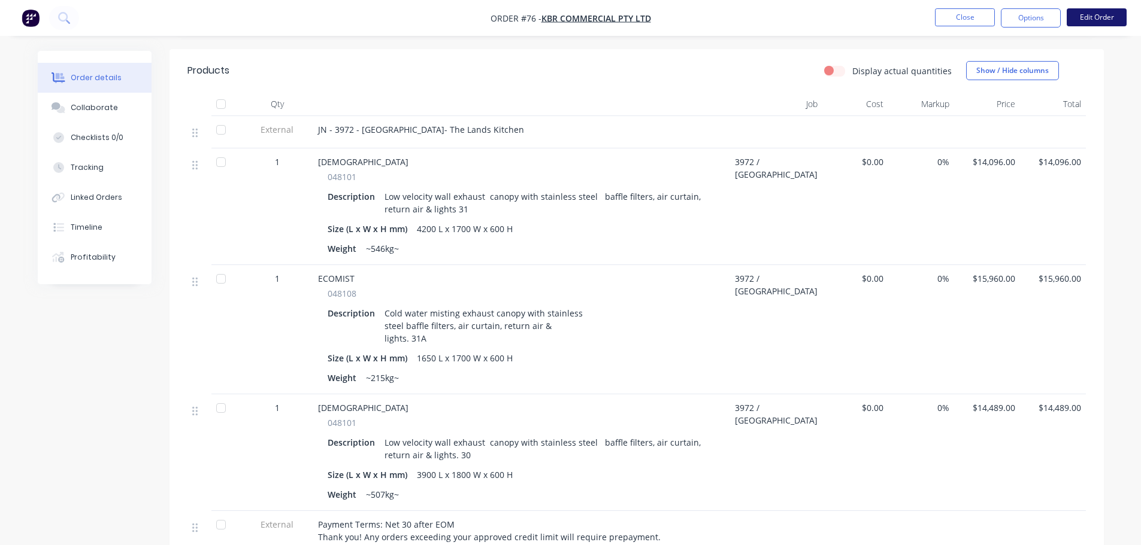
click at [1102, 16] on button "Edit Order" at bounding box center [1096, 17] width 60 height 18
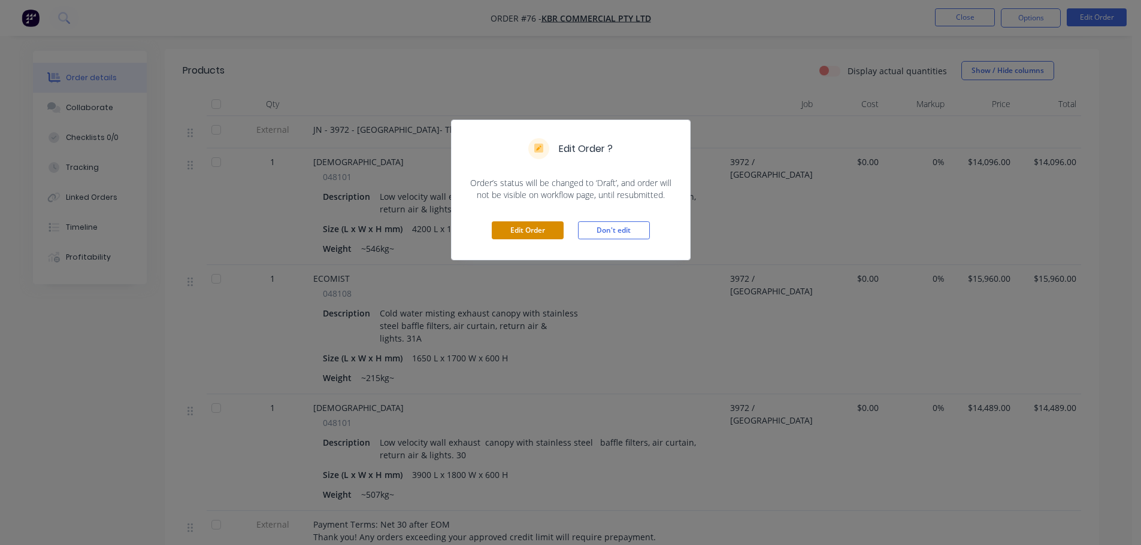
click at [522, 232] on button "Edit Order" at bounding box center [528, 231] width 72 height 18
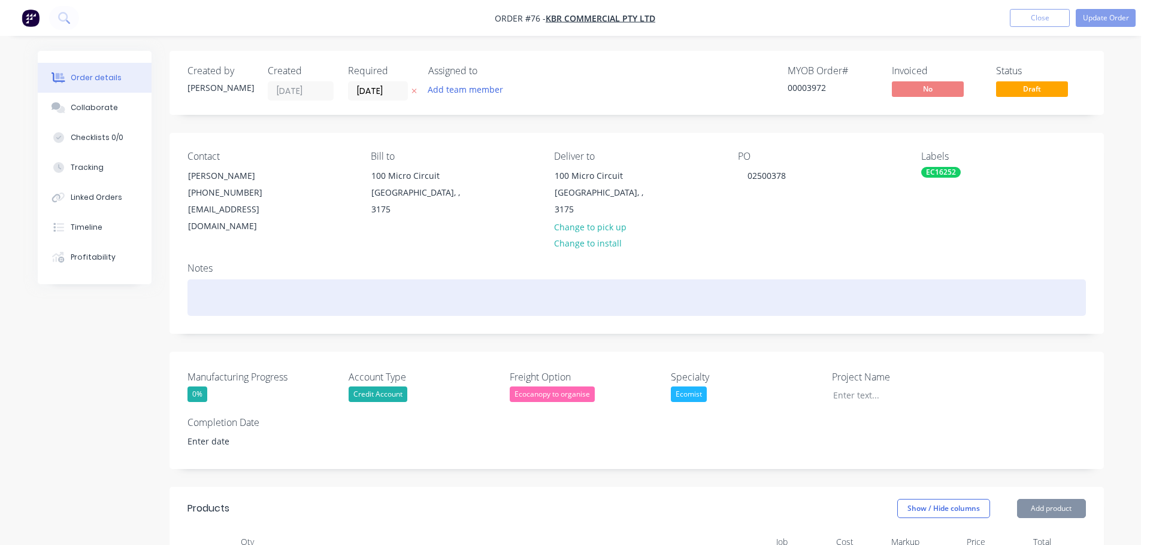
type input "$14,096.00"
type input "$15,960.00"
type input "$14,489.00"
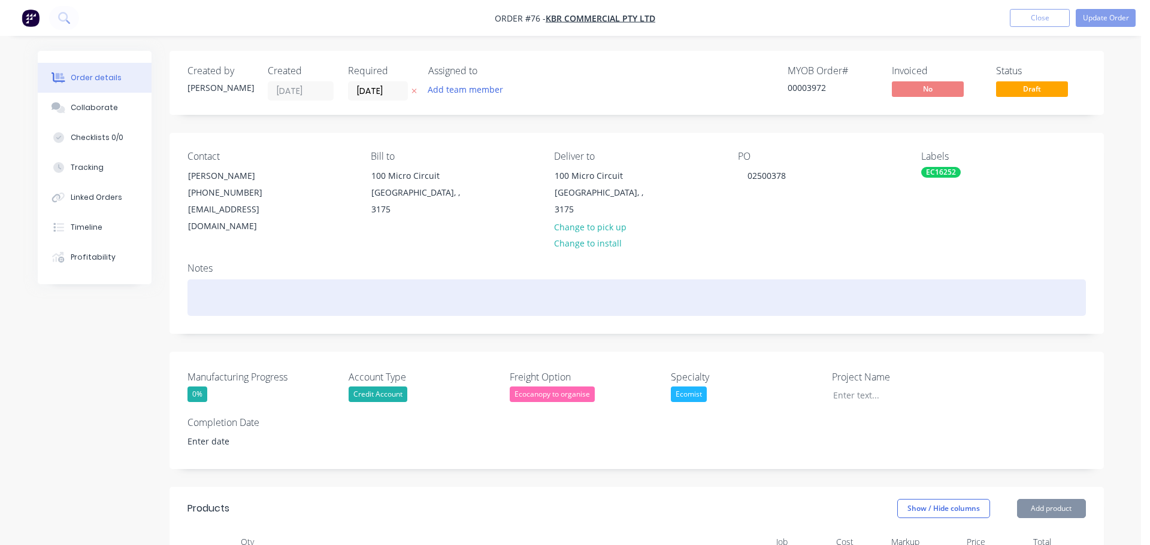
type input "$14,489.00"
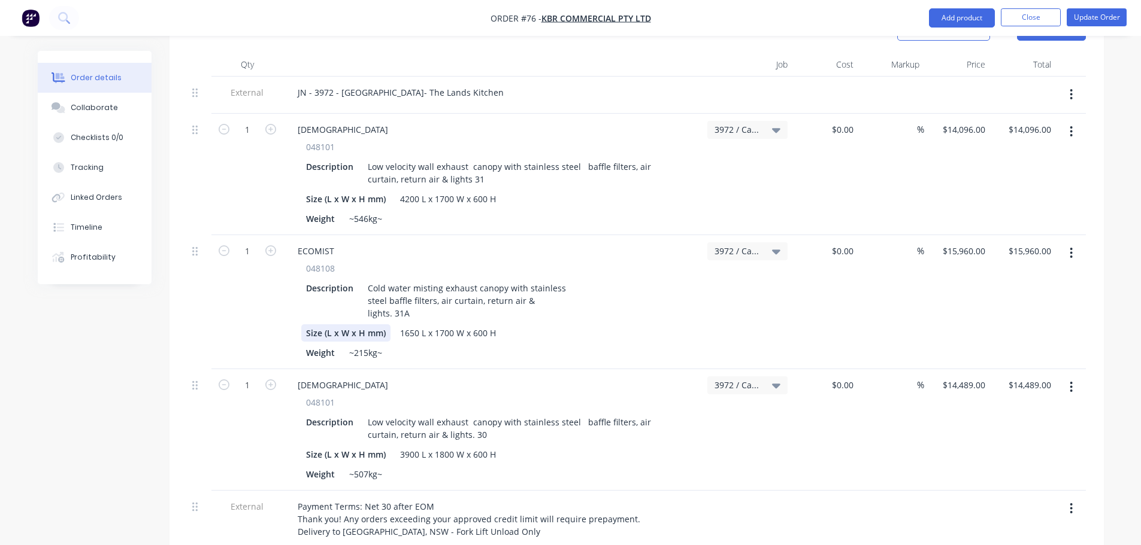
scroll to position [479, 0]
click at [220, 244] on icon "button" at bounding box center [224, 249] width 11 height 11
type input "0"
type input "$0.00"
click at [203, 241] on div at bounding box center [199, 249] width 14 height 16
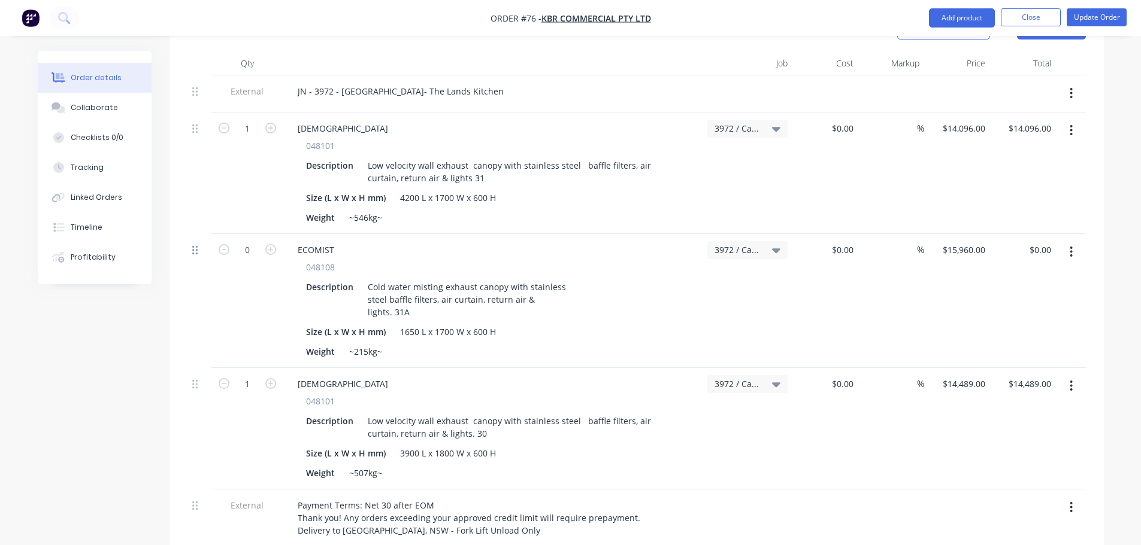
click at [196, 245] on icon at bounding box center [194, 250] width 5 height 11
click at [1065, 241] on button "button" at bounding box center [1071, 252] width 28 height 22
click at [1027, 347] on div "Delete" at bounding box center [1029, 355] width 92 height 17
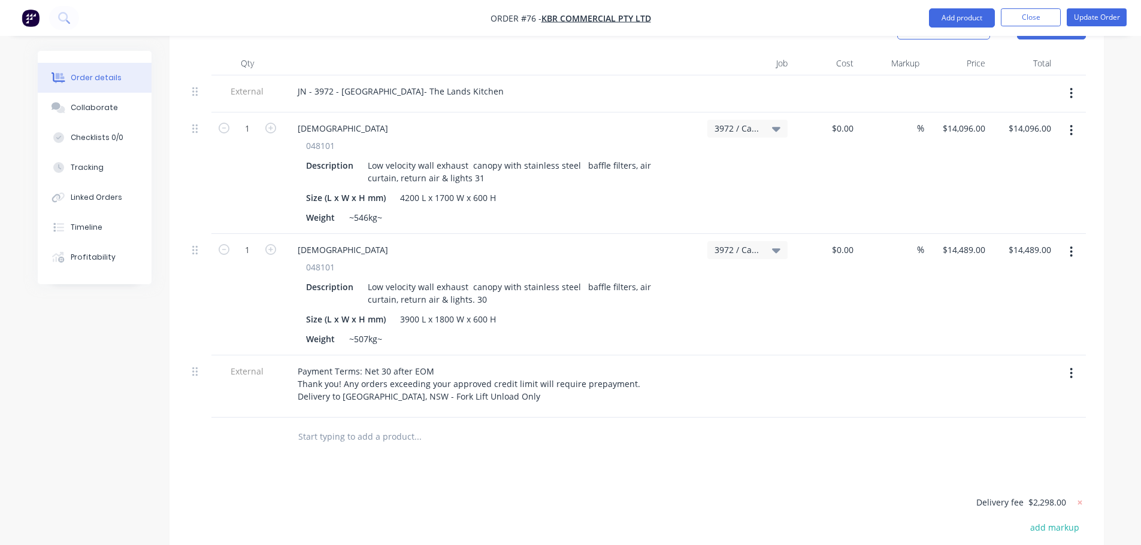
click at [1081, 120] on button "button" at bounding box center [1071, 131] width 28 height 22
click at [1041, 225] on div "Delete" at bounding box center [1029, 233] width 92 height 17
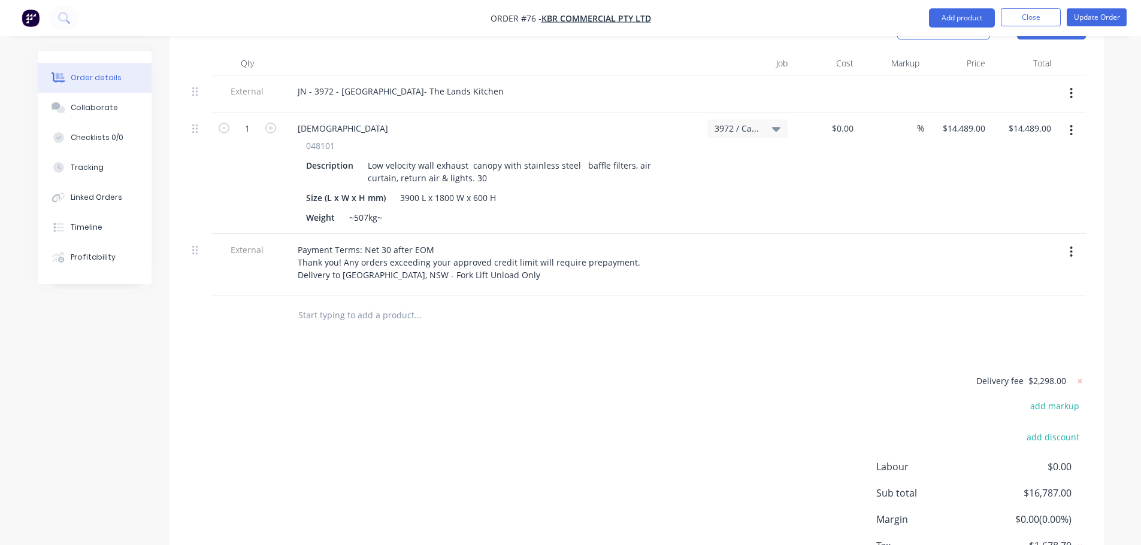
click at [1068, 122] on button "button" at bounding box center [1071, 131] width 28 height 22
click at [1045, 225] on div "Delete" at bounding box center [1029, 233] width 92 height 17
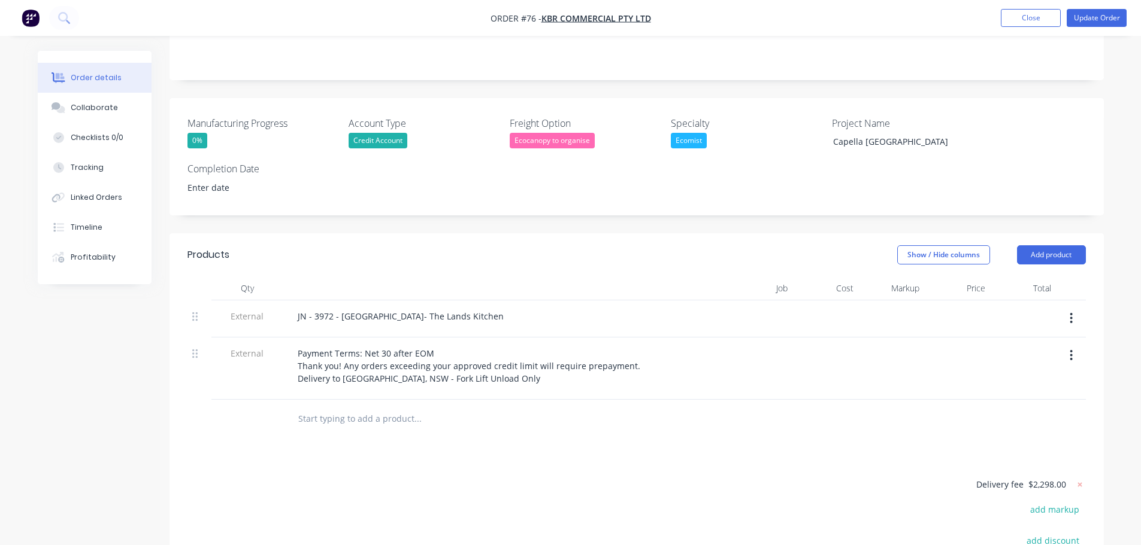
scroll to position [250, 0]
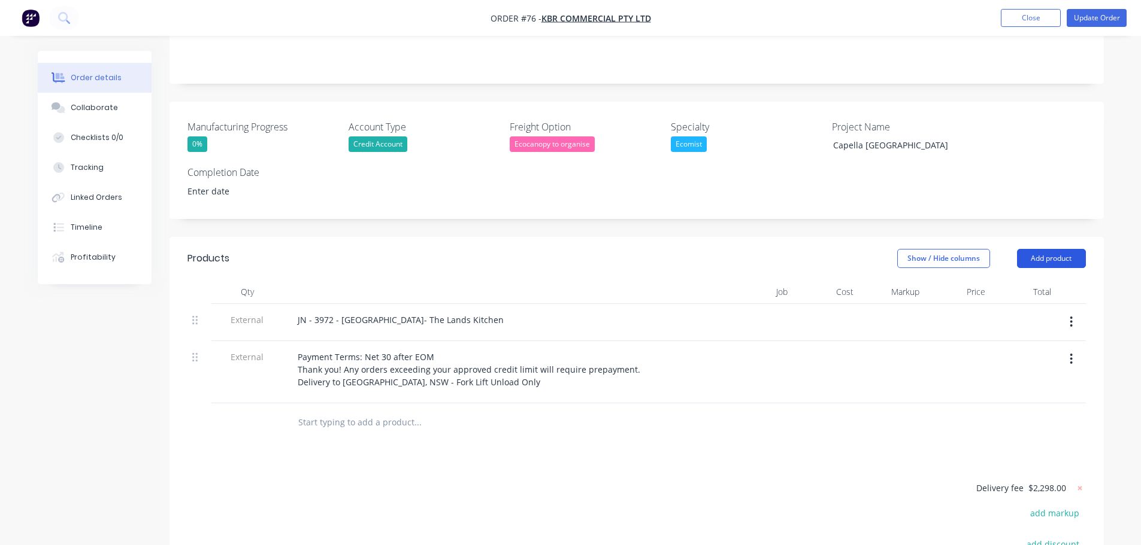
click at [1029, 249] on button "Add product" at bounding box center [1051, 258] width 69 height 19
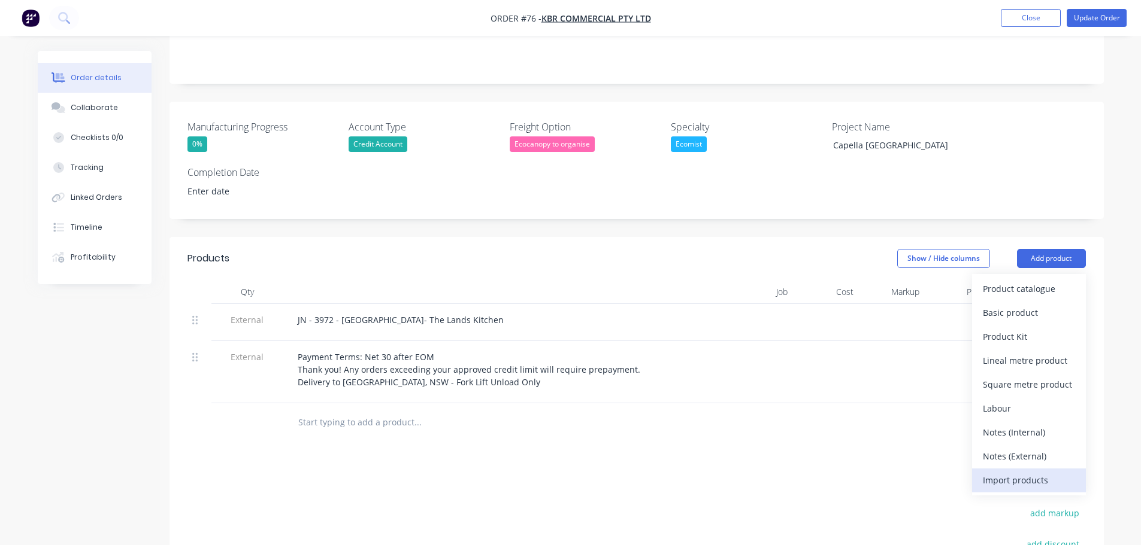
drag, startPoint x: 1002, startPoint y: 280, endPoint x: 1002, endPoint y: 456, distance: 175.4
click at [1002, 456] on div "Product catalogue Basic product Product Kit Lineal metre product Square metre p…" at bounding box center [1029, 385] width 114 height 222
click at [1002, 472] on div "Import products" at bounding box center [1029, 480] width 92 height 17
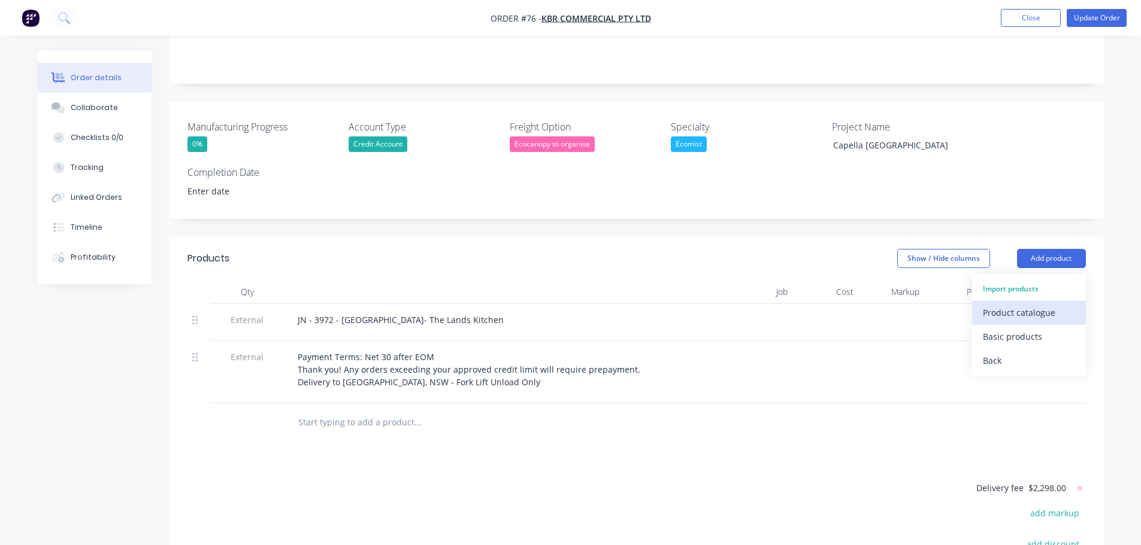
click at [1006, 304] on div "Product catalogue" at bounding box center [1029, 312] width 92 height 17
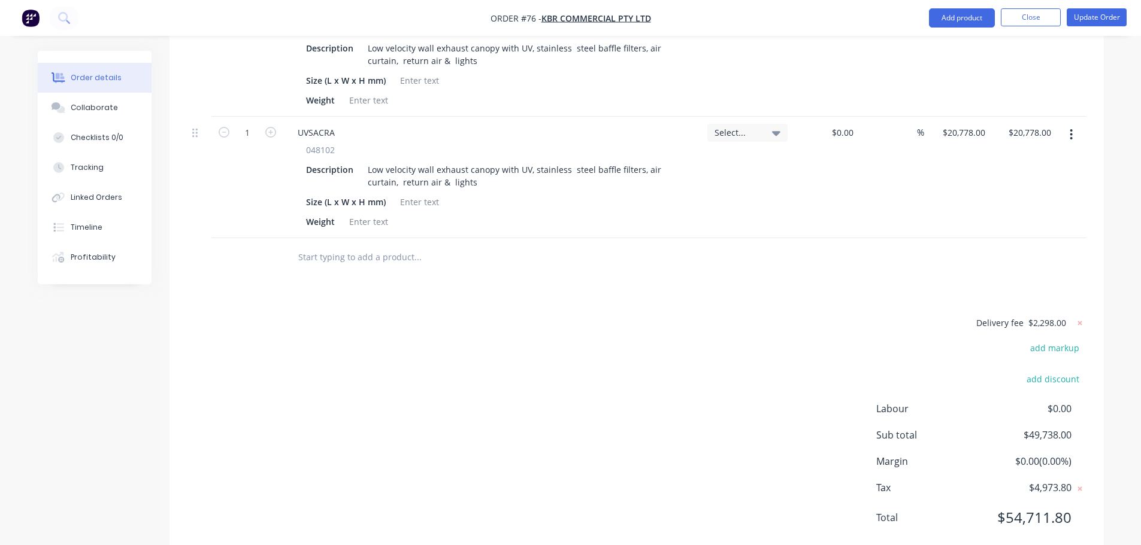
scroll to position [539, 0]
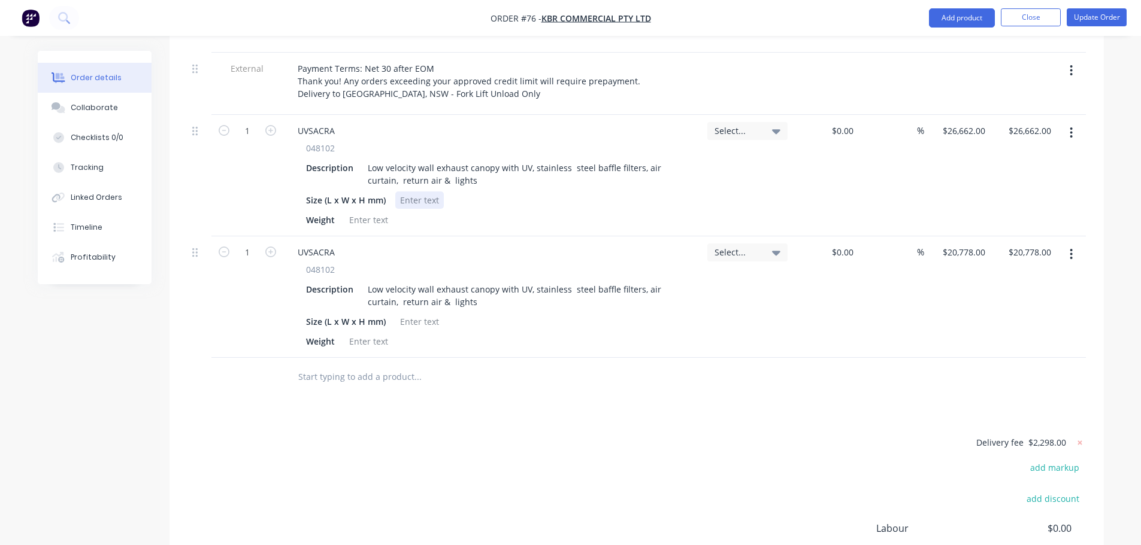
click at [407, 192] on div at bounding box center [419, 200] width 48 height 17
paste div
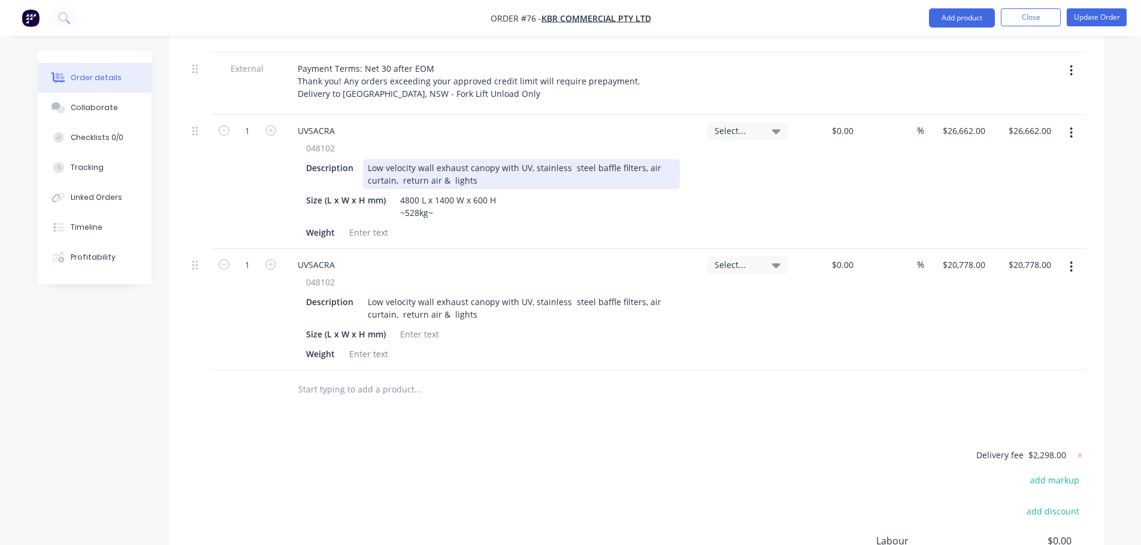
click at [480, 168] on div "Low velocity wall exhaust canopy with UV, stainless steel baffle filters, air c…" at bounding box center [521, 174] width 317 height 30
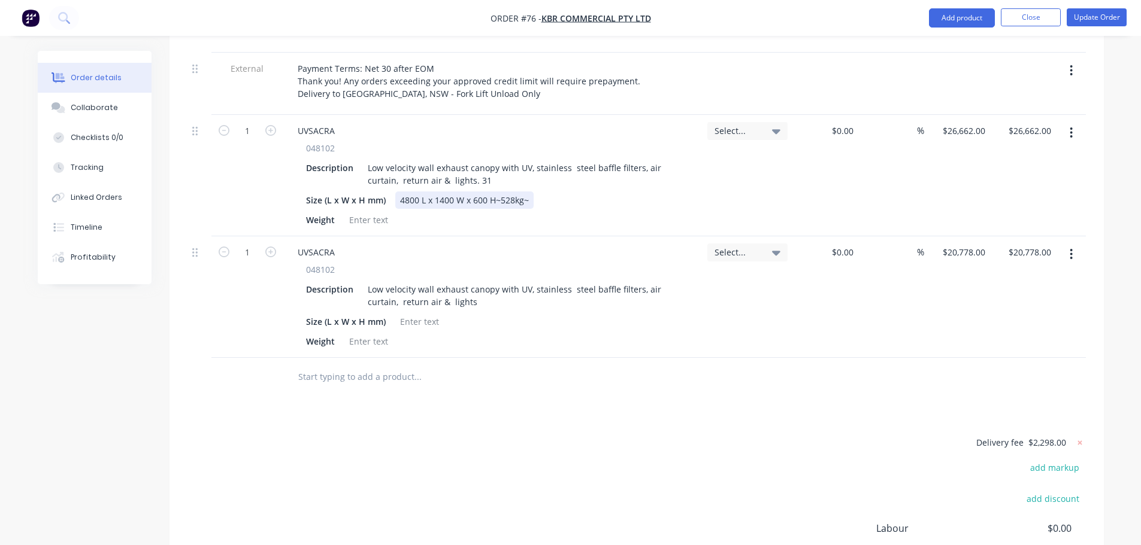
click at [497, 192] on div "4800 L x 1400 W x 600 H~528kg~" at bounding box center [464, 200] width 138 height 17
click at [496, 192] on div "4800 L x 1400 W x 600 H~528kg~" at bounding box center [464, 200] width 138 height 17
drag, startPoint x: 495, startPoint y: 184, endPoint x: 589, endPoint y: 192, distance: 94.9
click at [589, 192] on div "Size (L x W x H mm) 4800 L x 1400 W x 600 H~528kg~" at bounding box center [490, 200] width 378 height 17
click at [364, 211] on div at bounding box center [368, 219] width 48 height 17
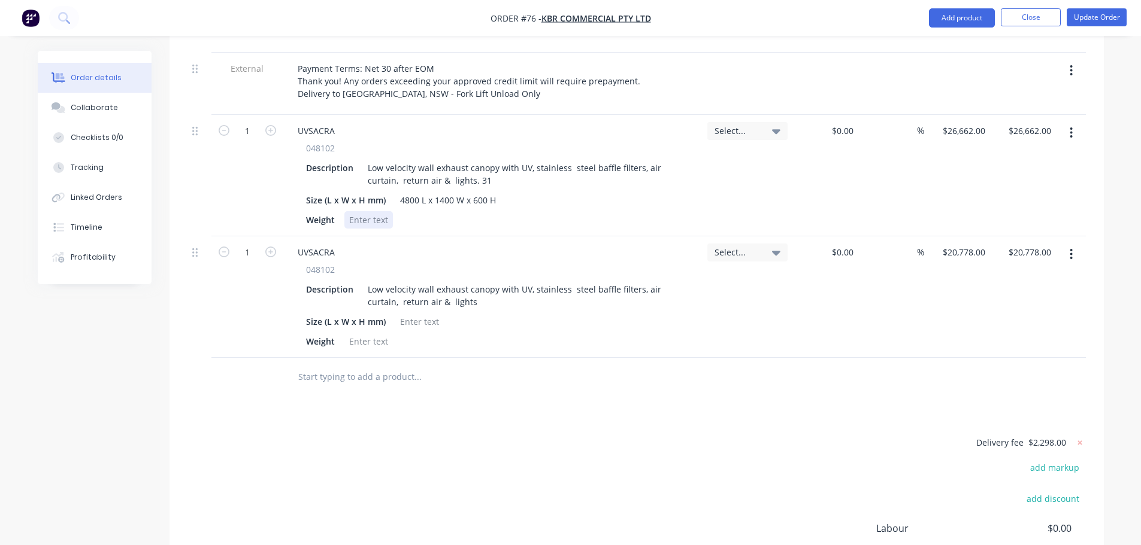
paste div
click at [473, 284] on div "Low velocity wall exhaust canopy with UV, stainless steel baffle filters, air c…" at bounding box center [521, 296] width 317 height 30
click at [420, 333] on div "Weight" at bounding box center [490, 341] width 378 height 17
click at [417, 313] on div at bounding box center [419, 321] width 48 height 17
paste div
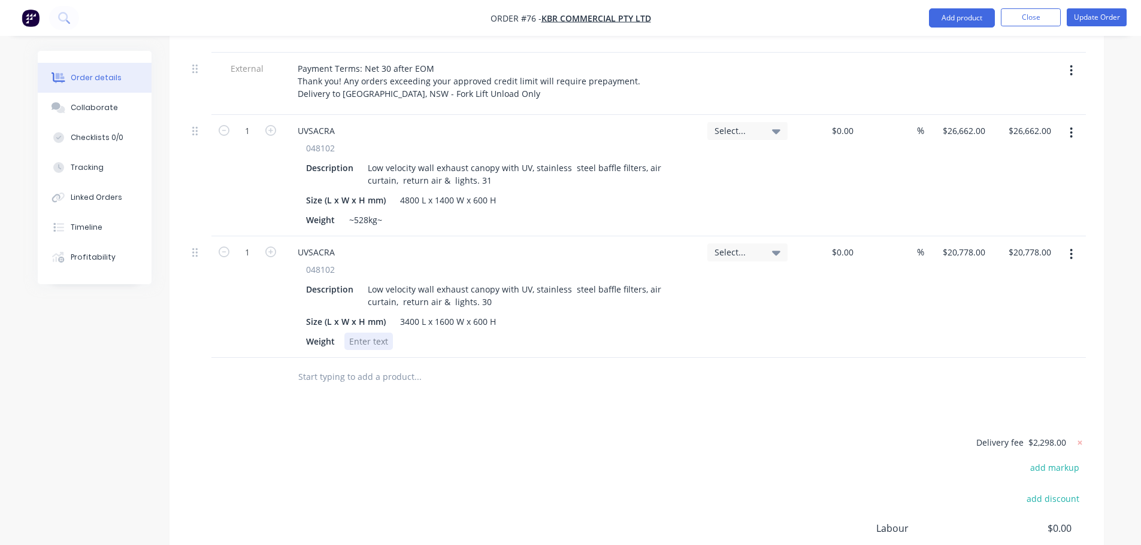
click at [366, 333] on div at bounding box center [368, 341] width 48 height 17
paste div
click at [457, 369] on input "text" at bounding box center [417, 377] width 239 height 24
click at [568, 405] on div "Products Show / Hide columns Add product Qty Job Cost Markup Price Total Extern…" at bounding box center [636, 314] width 934 height 730
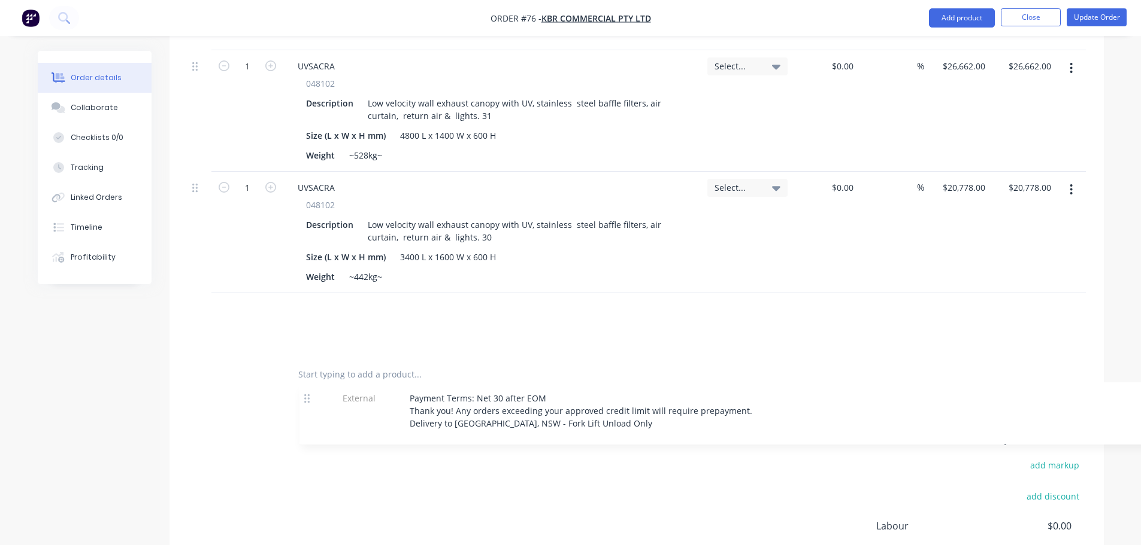
scroll to position [542, 0]
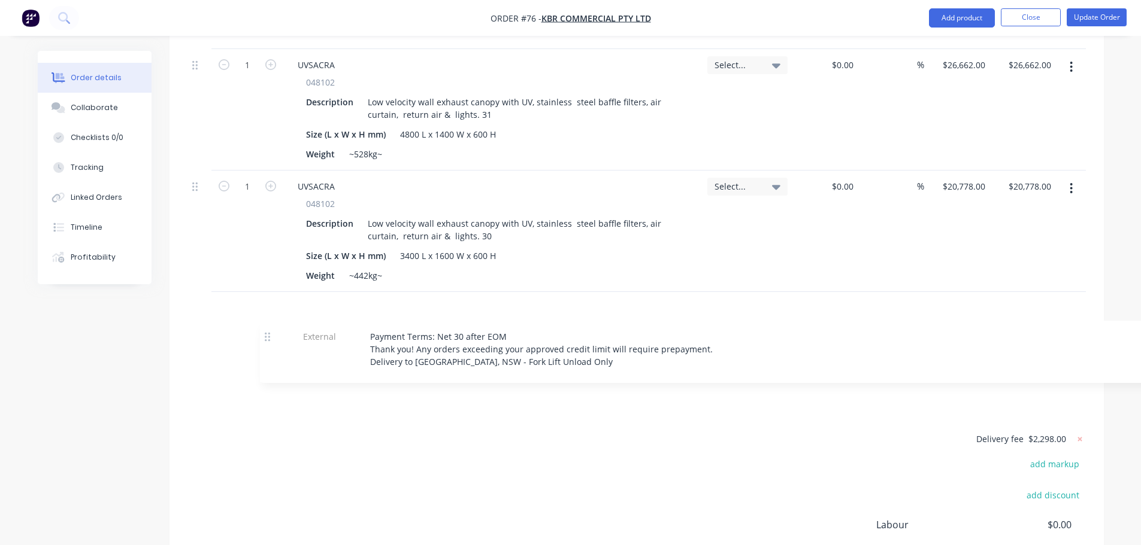
drag, startPoint x: 198, startPoint y: 57, endPoint x: 270, endPoint y: 329, distance: 281.3
click at [267, 331] on div "External JN - 3972 - Capella [GEOGRAPHIC_DATA]- The Lands Kitchen External Paym…" at bounding box center [636, 183] width 898 height 342
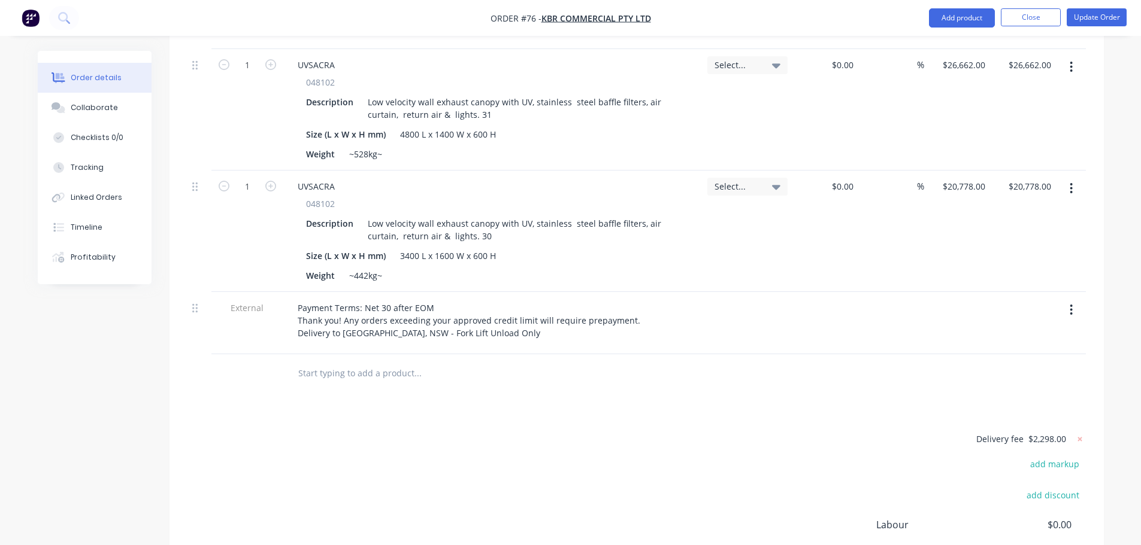
click at [500, 400] on div "Products Show / Hide columns Add product Qty Job Cost Markup Price Total Extern…" at bounding box center [636, 310] width 934 height 730
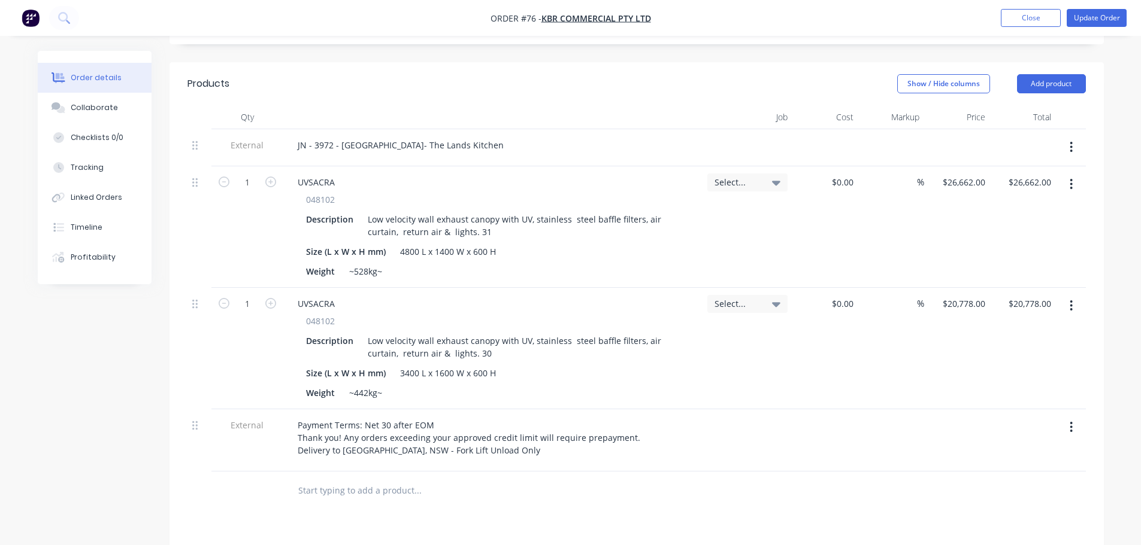
scroll to position [539, 0]
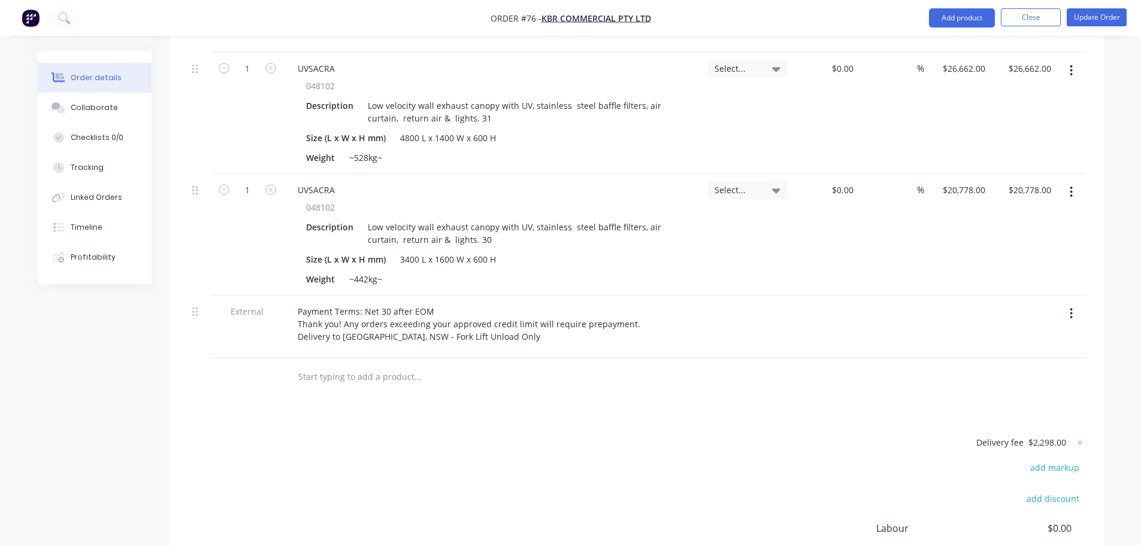
click at [381, 368] on input "text" at bounding box center [417, 377] width 239 height 24
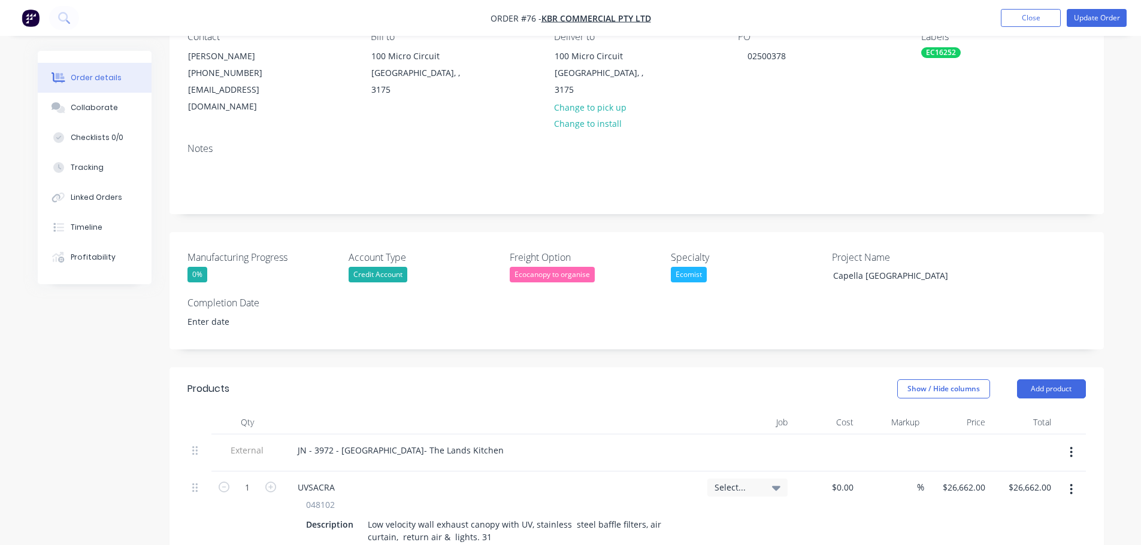
scroll to position [0, 0]
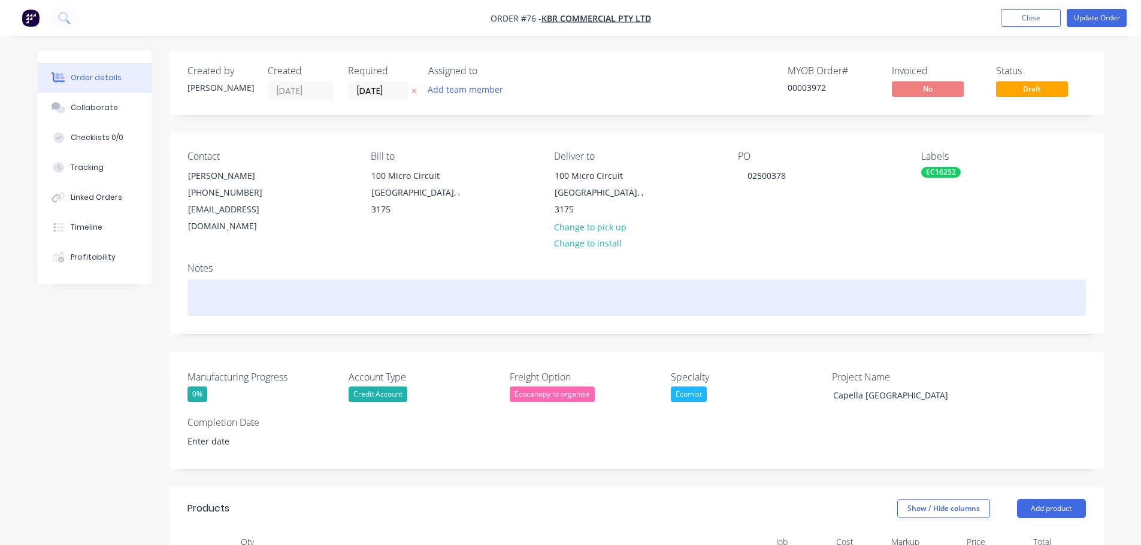
click at [274, 280] on div at bounding box center [636, 298] width 898 height 37
click at [284, 292] on div "Order amended, hood size change and UV added." at bounding box center [636, 298] width 898 height 37
click at [259, 280] on div "Order amended, hood size change and UV added." at bounding box center [636, 298] width 898 height 37
click at [264, 284] on div "Order amended, hood size change and UV added." at bounding box center [636, 298] width 898 height 37
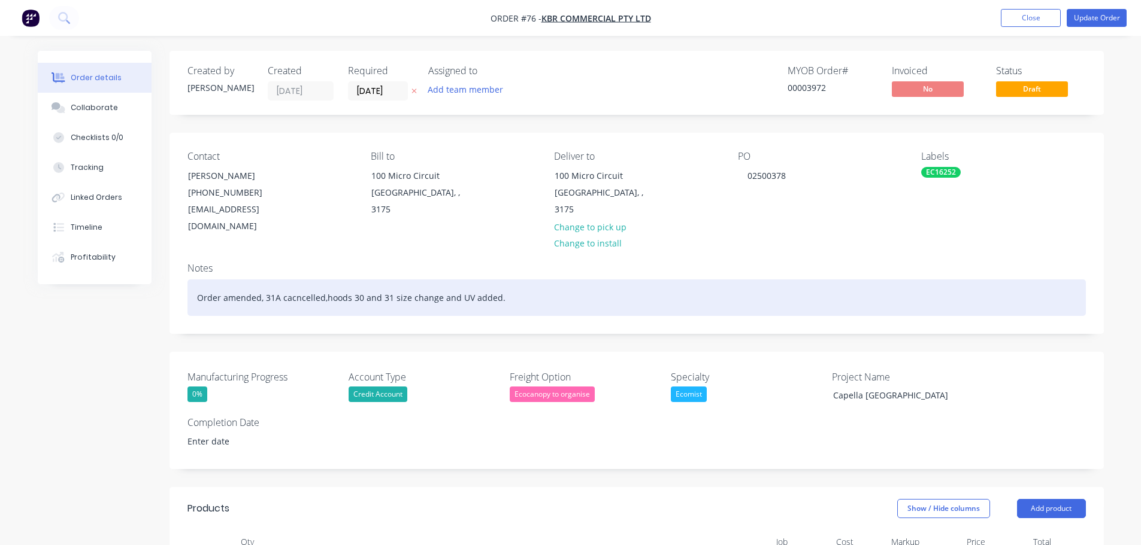
click at [404, 281] on div "Order amended, 31A cacncelled,hoods 30 and 31 size change and UV added." at bounding box center [636, 298] width 898 height 37
click at [396, 281] on div "Order amended, 31A cacncelled,hoods 30 and 31 size change and UV added." at bounding box center [636, 298] width 898 height 37
click at [471, 281] on div "Order amended, 31A cacncelled,hoods 30 and 31 length changed change and UV adde…" at bounding box center [636, 298] width 898 height 37
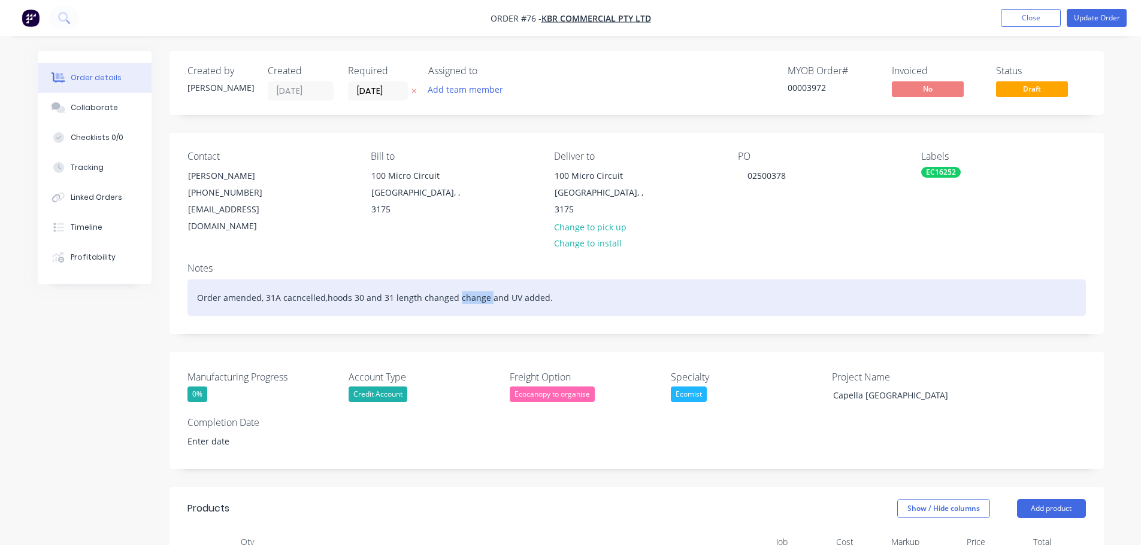
click at [471, 281] on div "Order amended, 31A cacncelled,hoods 30 and 31 length changed change and UV adde…" at bounding box center [636, 298] width 898 height 37
click at [296, 281] on div "Order amended, 31A cacncelled,hoods 30 and 31 length changed and UV added." at bounding box center [636, 298] width 898 height 37
drag, startPoint x: 323, startPoint y: 280, endPoint x: 332, endPoint y: 281, distance: 9.7
click at [323, 280] on div "Order amended, 31A cacncelled,hoods 30 and 31 length changed and UV added." at bounding box center [636, 298] width 898 height 37
click at [290, 284] on div "Order amended, 31A cacncelled, hoods 30 and 31 length changed and UV added." at bounding box center [636, 298] width 898 height 37
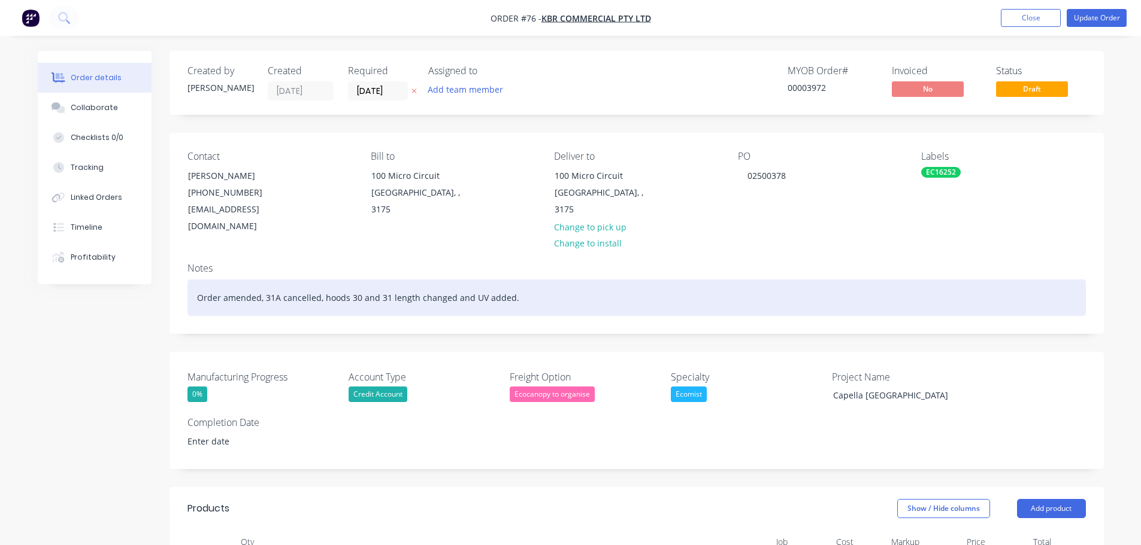
click at [198, 280] on div "Order amended, 31A cancelled, hoods 30 and 31 length changed and UV added." at bounding box center [636, 298] width 898 height 37
click at [257, 280] on div "Order amended, 31A cancelled, hoods 30 and 31 length changed and UV added." at bounding box center [636, 298] width 898 height 37
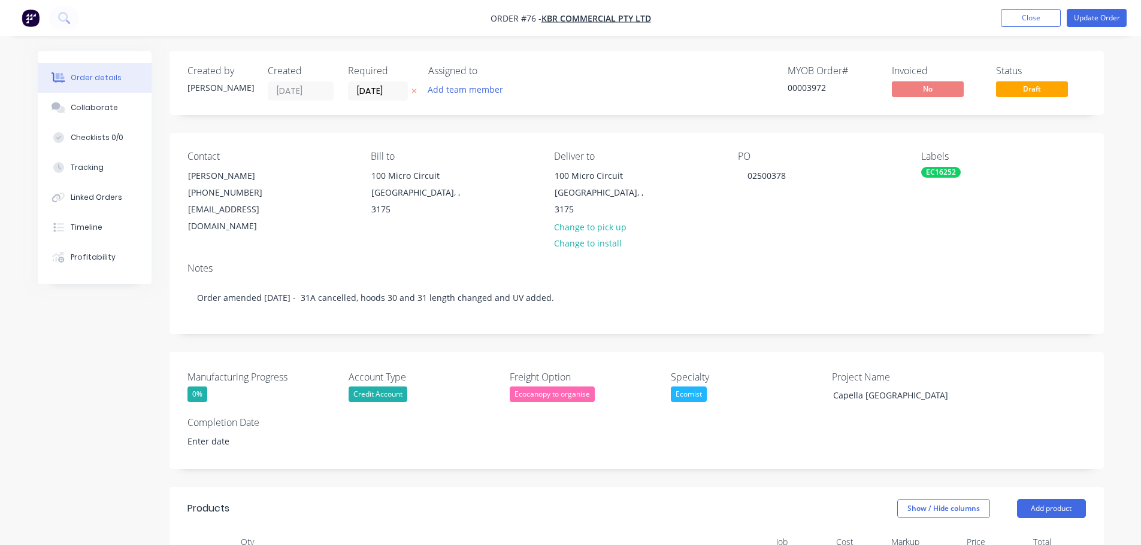
click at [1095, 13] on button "Update Order" at bounding box center [1096, 18] width 60 height 18
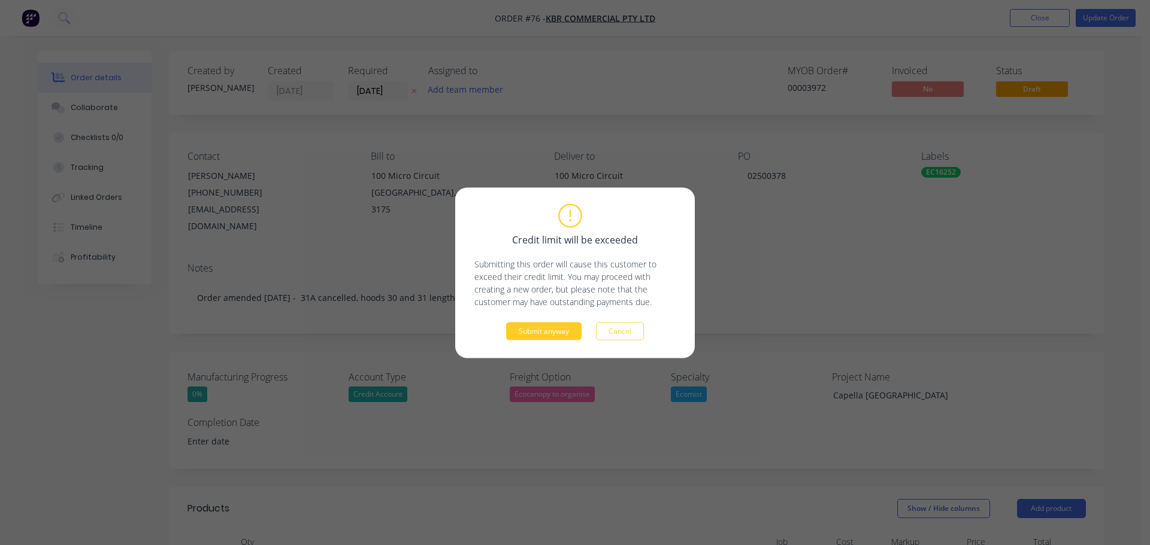
click at [573, 331] on button "Submit anyway" at bounding box center [543, 331] width 75 height 18
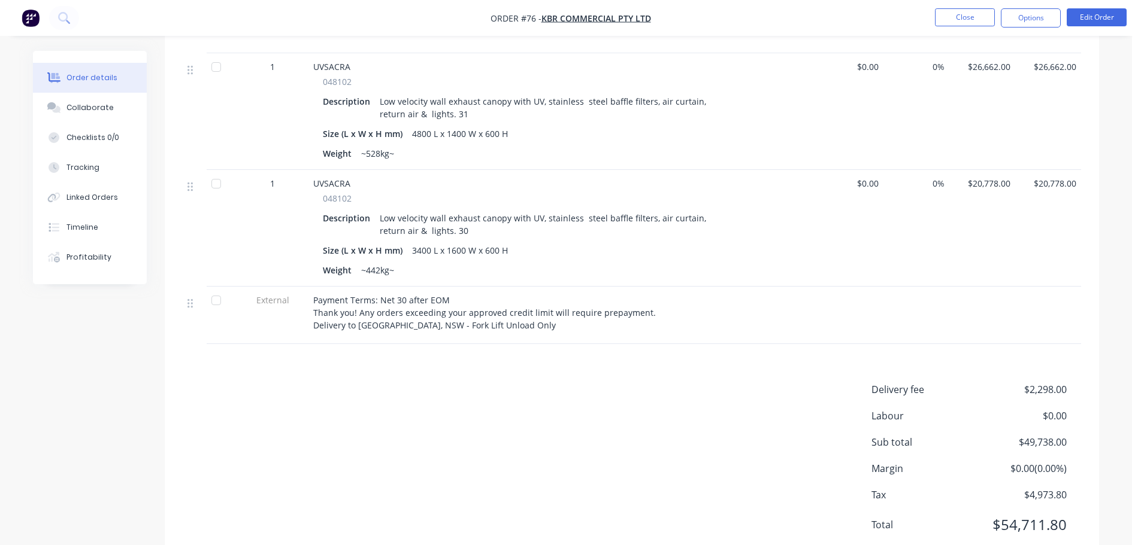
scroll to position [553, 0]
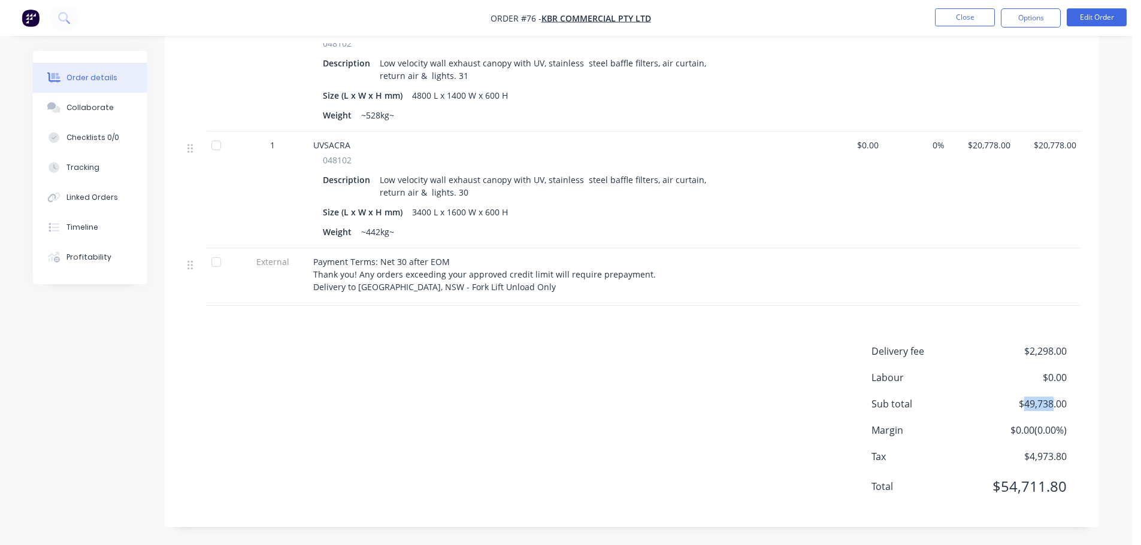
drag, startPoint x: 1026, startPoint y: 408, endPoint x: 1051, endPoint y: 410, distance: 25.8
click at [1051, 410] on span "$49,738.00" at bounding box center [1022, 404] width 89 height 14
copy span "49,738"
